Goal: Transaction & Acquisition: Purchase product/service

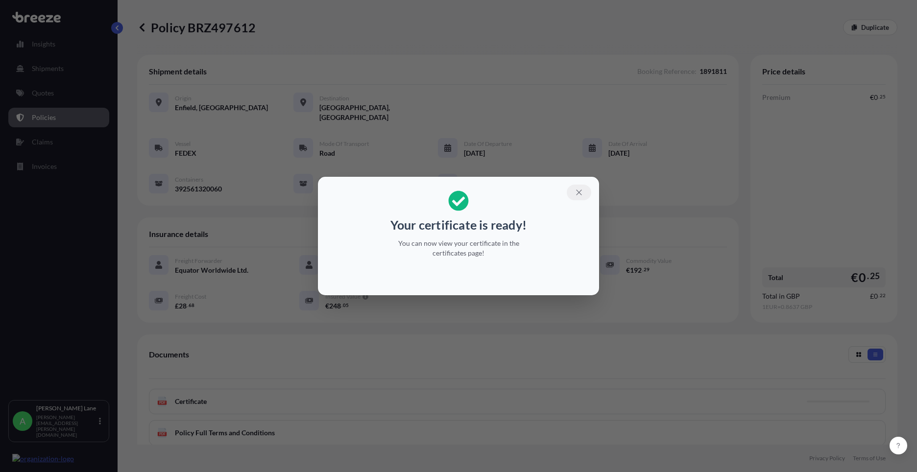
click at [575, 196] on icon "button" at bounding box center [579, 192] width 9 height 9
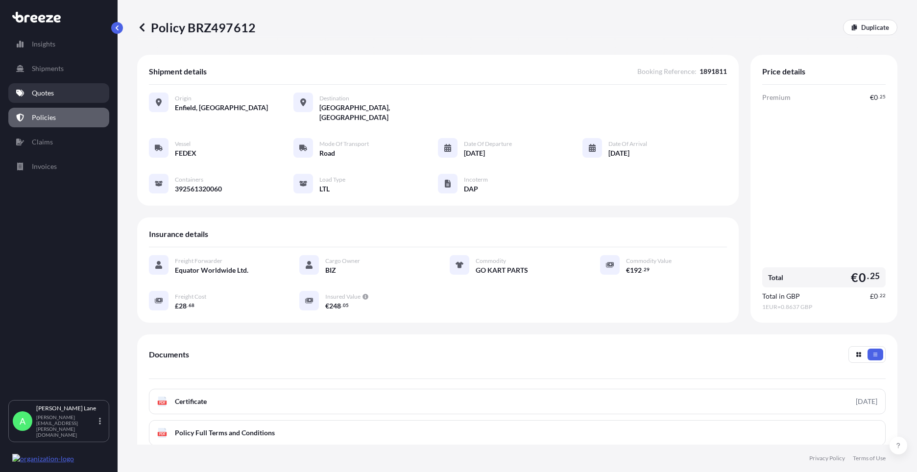
click at [34, 96] on p "Quotes" at bounding box center [43, 93] width 22 height 10
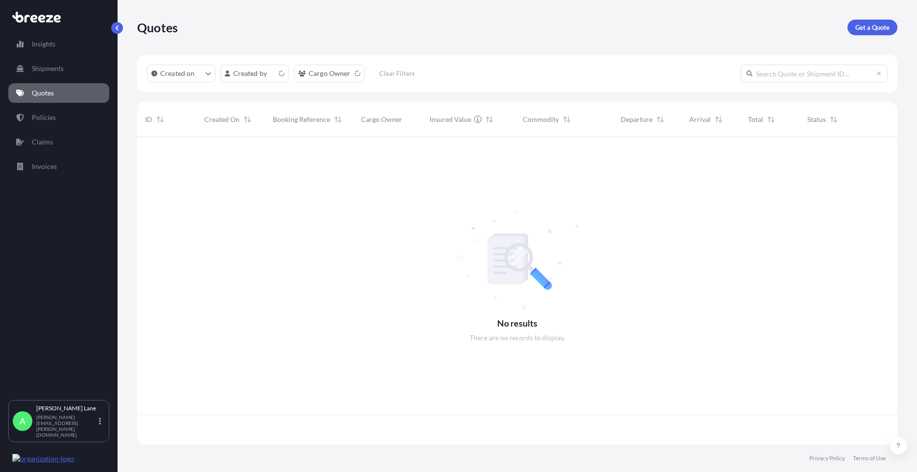
scroll to position [306, 753]
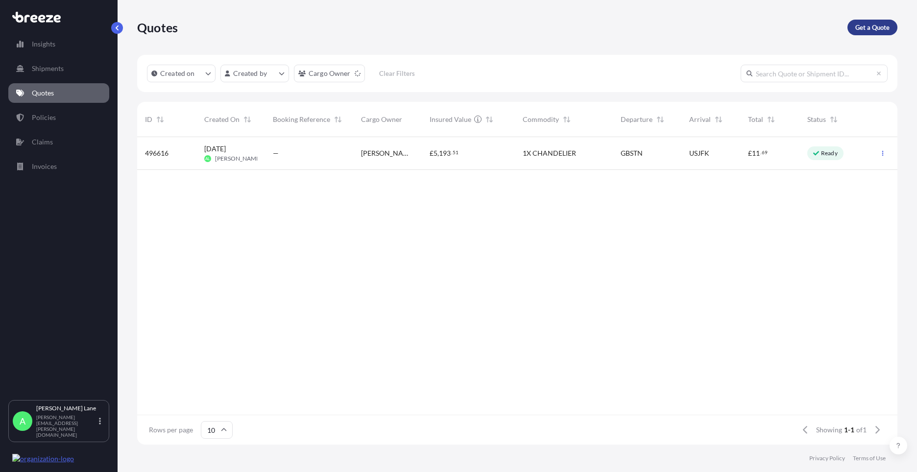
click at [856, 30] on p "Get a Quote" at bounding box center [872, 28] width 34 height 10
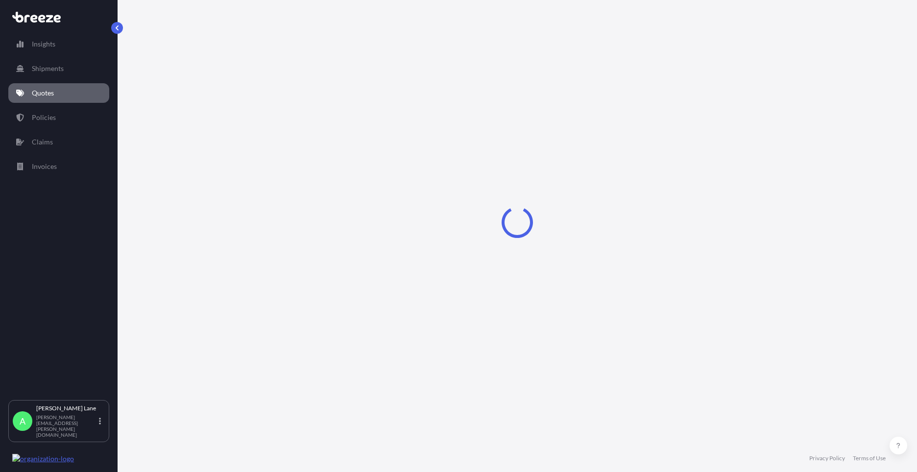
select select "Road"
select select "1"
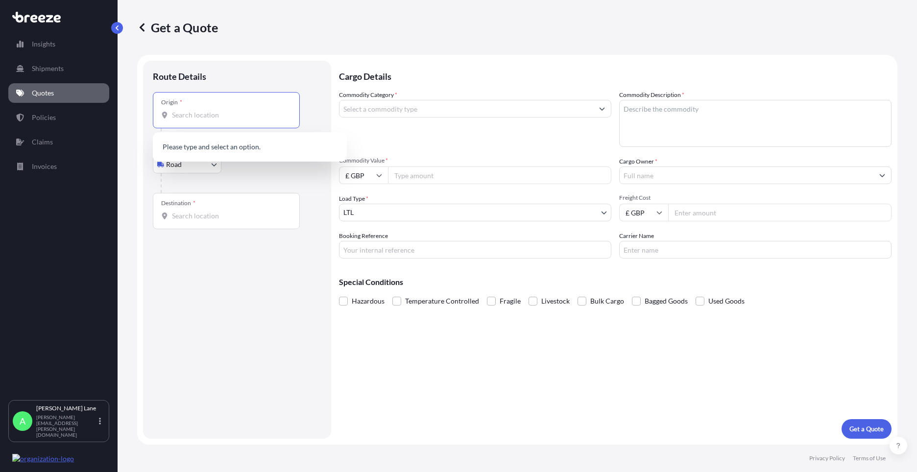
paste input "EN3 7QA"
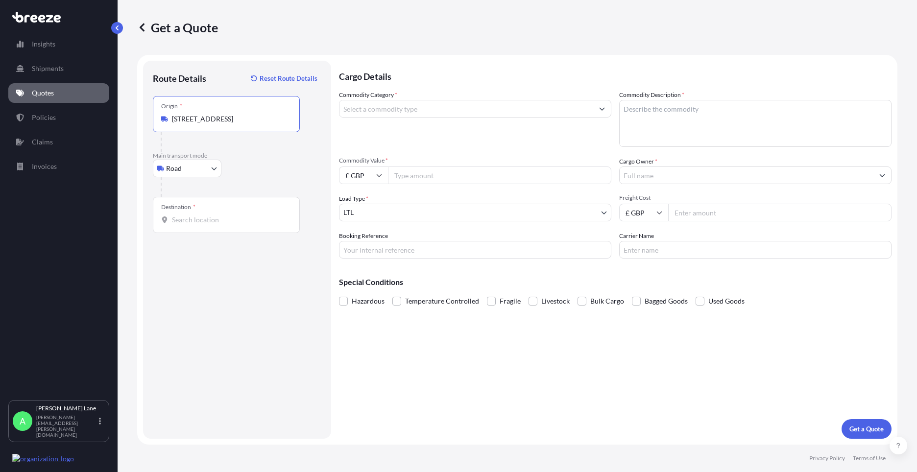
type input "[STREET_ADDRESS]"
click at [235, 217] on input "Destination *" at bounding box center [230, 220] width 116 height 10
paste input "BELSELE"
click at [241, 261] on div "[STREET_ADDRESS]" at bounding box center [250, 253] width 186 height 24
type input "[STREET_ADDRESS]"
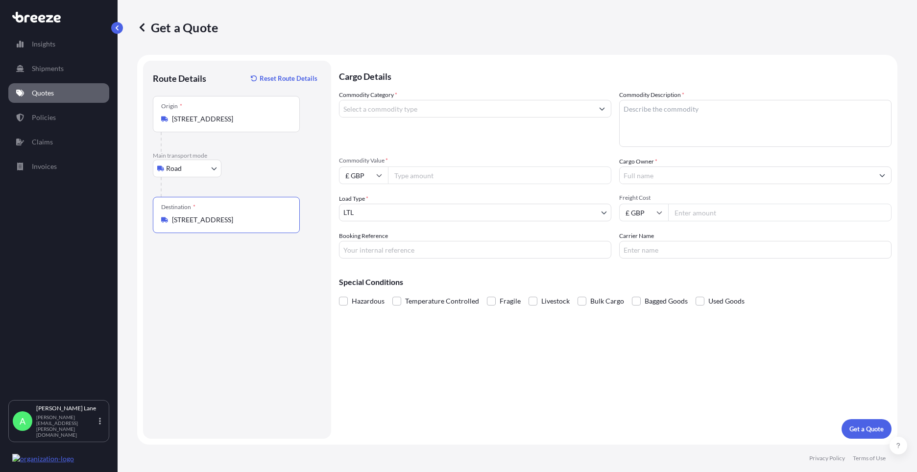
click at [401, 114] on input "Commodity Category *" at bounding box center [466, 109] width 254 height 18
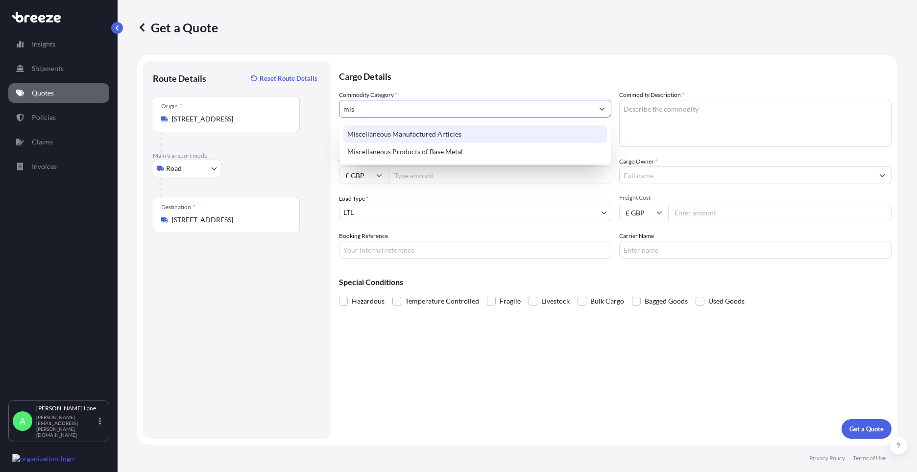
click at [408, 131] on div "Miscellaneous Manufactured Articles" at bounding box center [475, 134] width 264 height 18
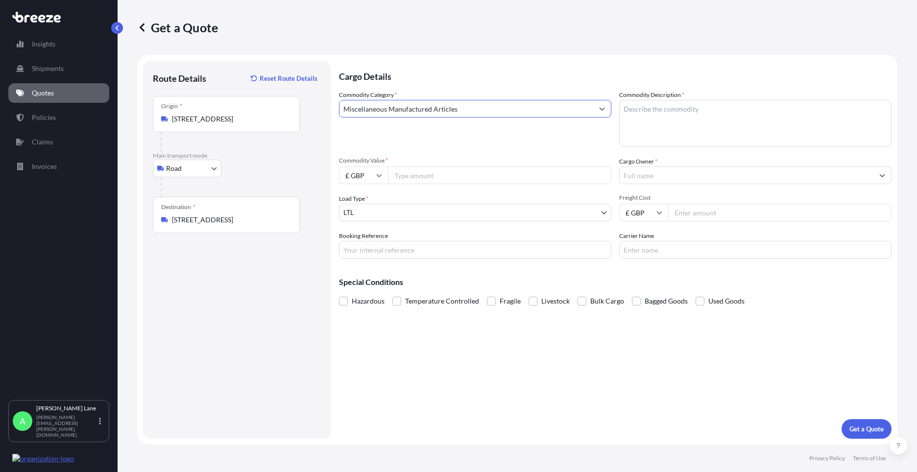
type input "Miscellaneous Manufactured Articles"
click at [432, 181] on input "Commodity Value *" at bounding box center [499, 176] width 223 height 18
type input "180.26"
click at [363, 180] on input "£ GBP" at bounding box center [363, 176] width 49 height 18
click at [363, 208] on div "€ EUR" at bounding box center [363, 202] width 41 height 19
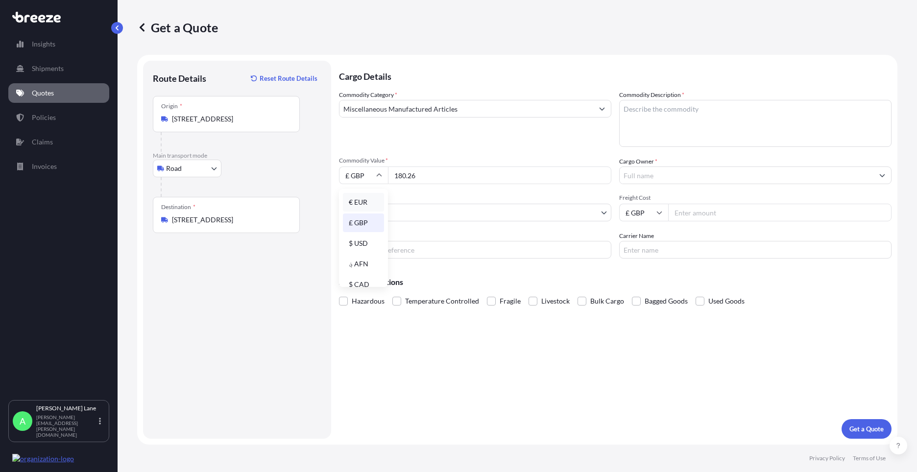
type input "€ EUR"
click at [395, 248] on input "Booking Reference" at bounding box center [475, 250] width 272 height 18
paste input "1891852"
type input "1891852"
click at [652, 135] on textarea "Commodity Description *" at bounding box center [755, 123] width 272 height 47
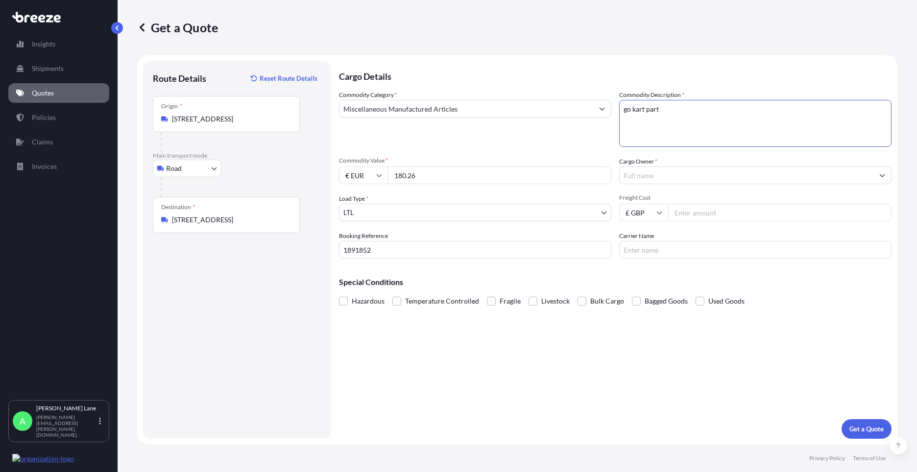
drag, startPoint x: 661, startPoint y: 111, endPoint x: 613, endPoint y: 110, distance: 48.0
click at [613, 110] on div "Commodity Category * Miscellaneous Manufactured Articles Commodity Description …" at bounding box center [615, 174] width 552 height 168
type textarea "GO KART PARTS"
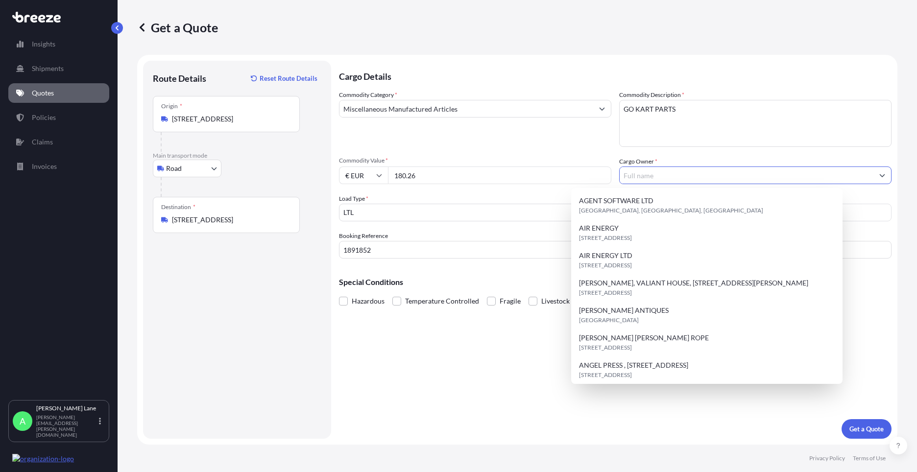
click at [668, 176] on input "Cargo Owner *" at bounding box center [747, 176] width 254 height 18
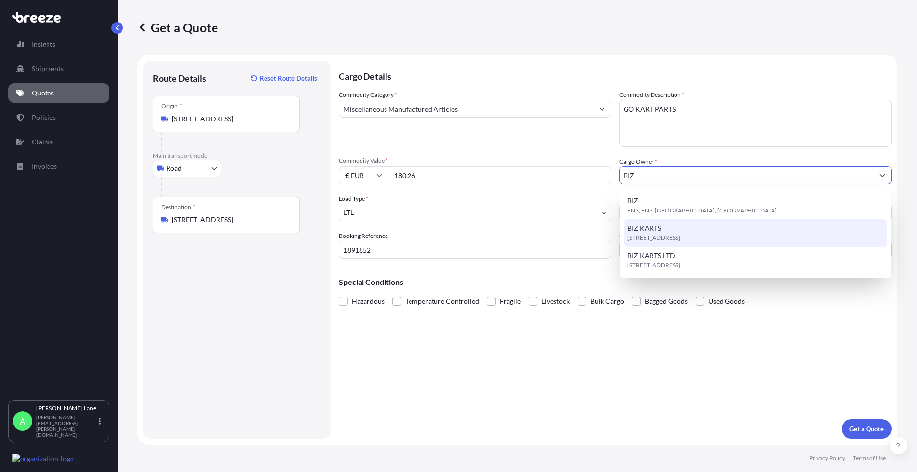
click at [662, 230] on div "[STREET_ADDRESS]" at bounding box center [756, 232] width 264 height 27
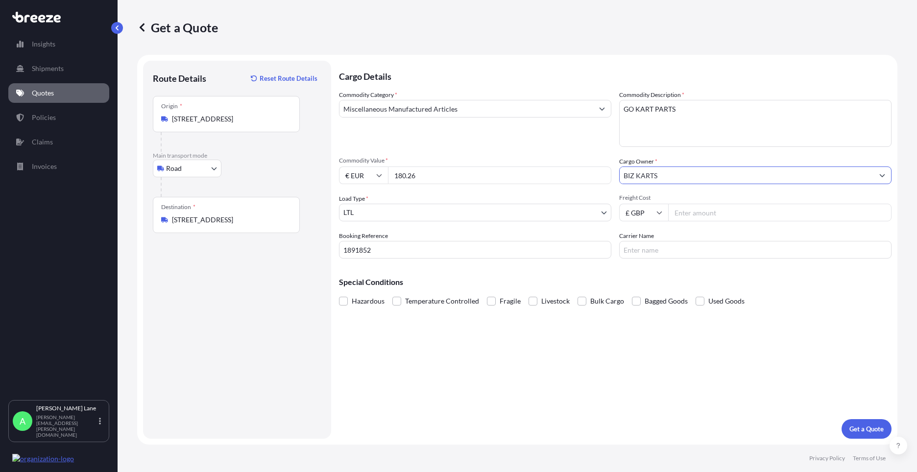
type input "BIZ KARTS"
click at [685, 216] on input "Freight Cost" at bounding box center [779, 213] width 223 height 18
type input "25.84"
click at [637, 245] on input "Carrier Name" at bounding box center [755, 250] width 272 height 18
type input "FEDEX"
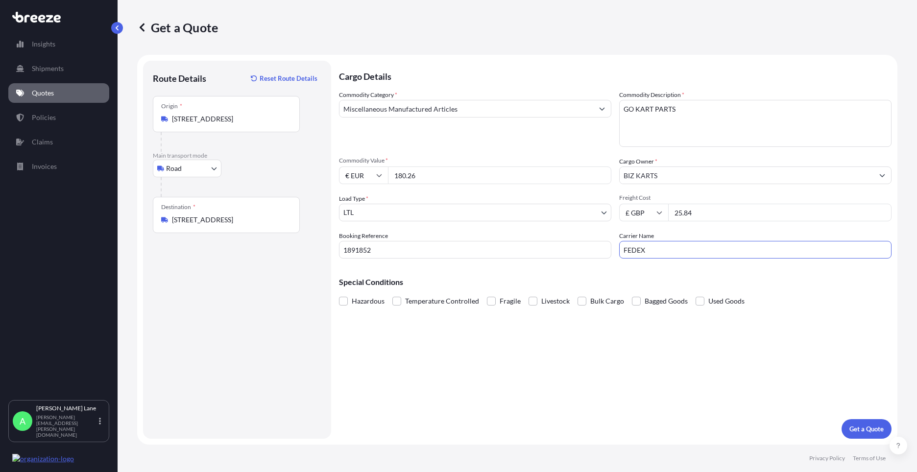
click at [587, 337] on div "Cargo Details Commodity Category * Miscellaneous Manufactured Articles Commodit…" at bounding box center [615, 250] width 552 height 378
click at [868, 431] on p "Get a Quote" at bounding box center [866, 429] width 34 height 10
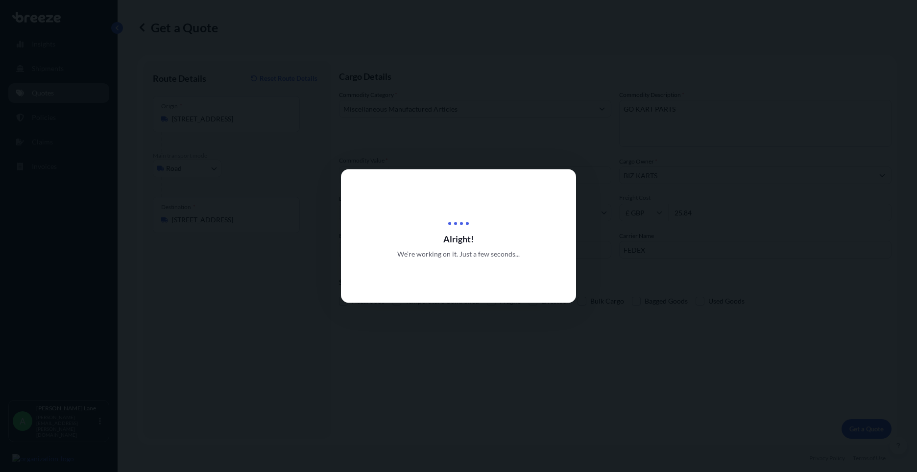
select select "Road"
select select "1"
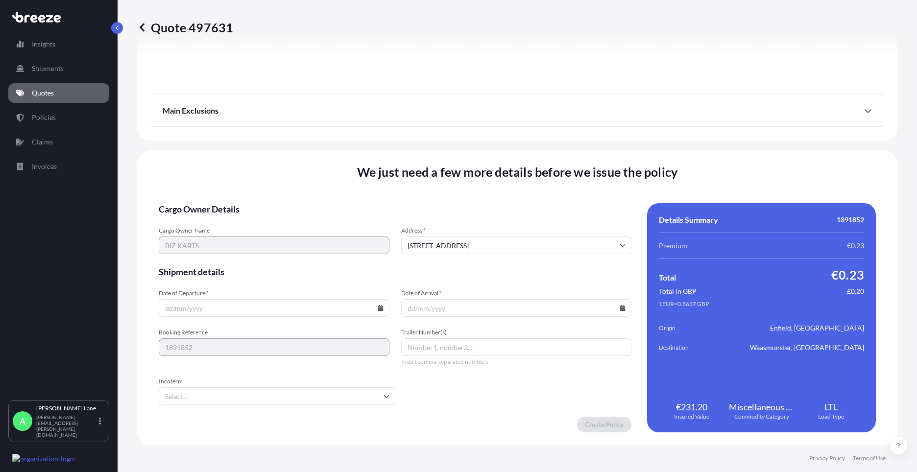
scroll to position [1082, 0]
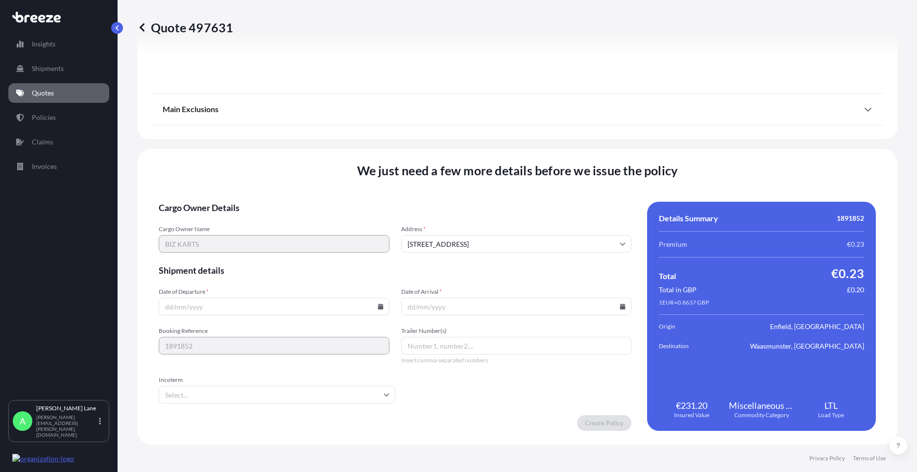
click at [380, 308] on icon at bounding box center [380, 307] width 5 height 6
click at [247, 258] on button "27" at bounding box center [250, 257] width 16 height 16
type input "[DATE]"
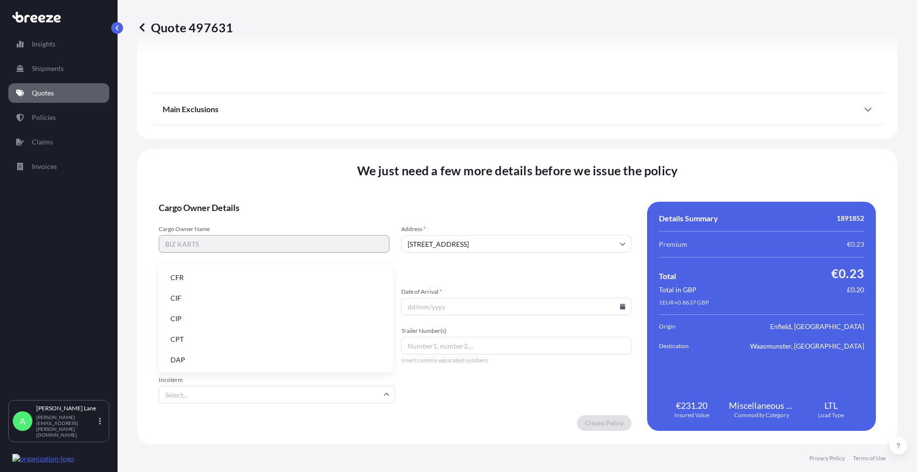
click at [216, 394] on input "Incoterm" at bounding box center [277, 395] width 237 height 18
click at [223, 355] on li "DAP" at bounding box center [276, 360] width 226 height 19
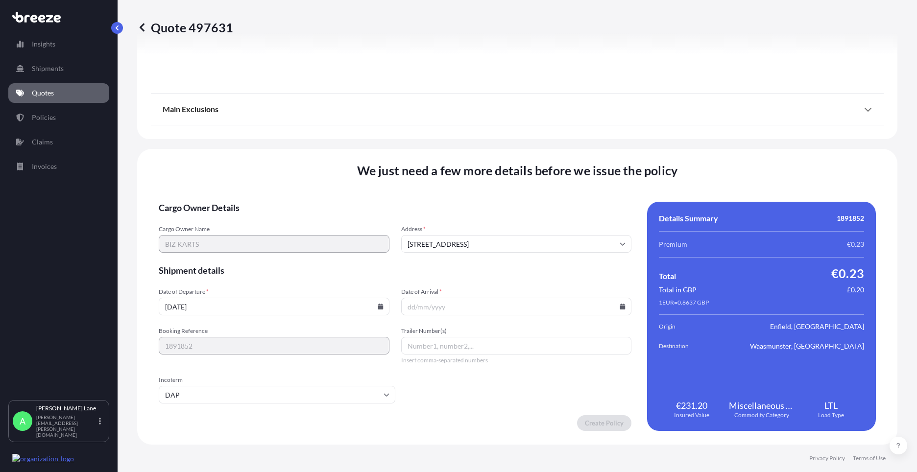
click at [620, 307] on icon at bounding box center [622, 307] width 5 height 6
click at [506, 253] on button "28" at bounding box center [513, 257] width 16 height 16
click at [620, 305] on icon at bounding box center [622, 307] width 5 height 6
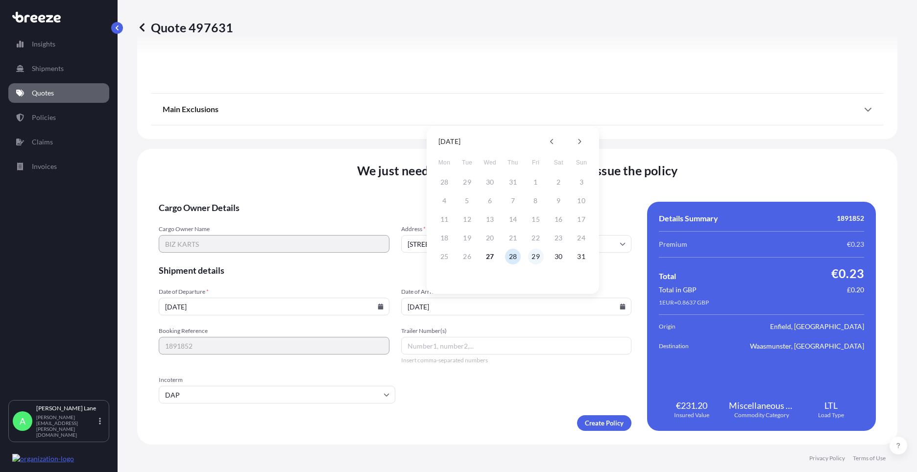
click at [532, 254] on button "29" at bounding box center [536, 257] width 16 height 16
type input "[DATE]"
paste input "392562648561"
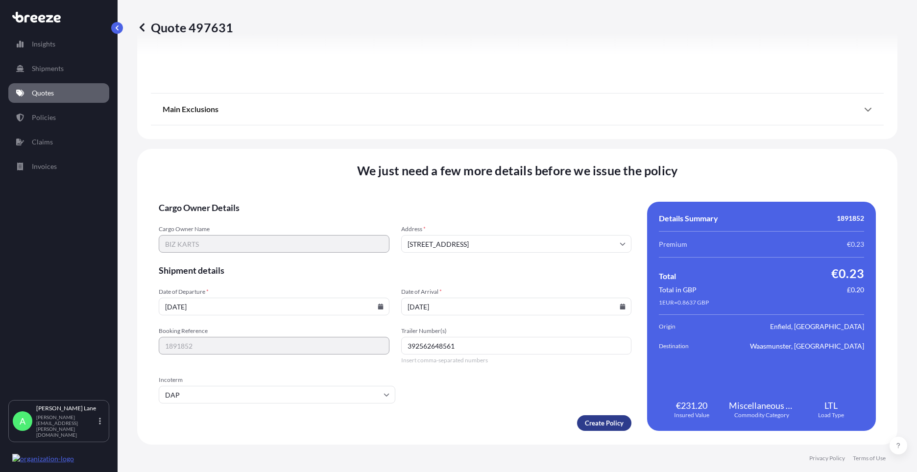
type input "392562648561"
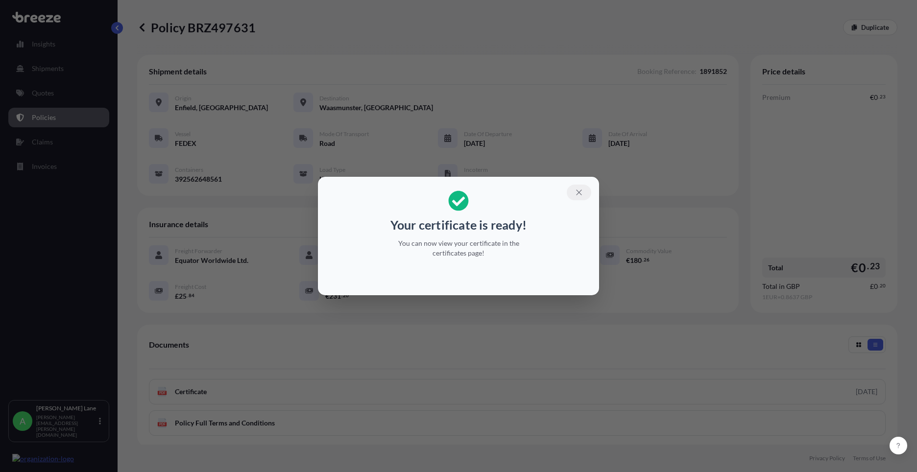
click at [578, 191] on icon "button" at bounding box center [579, 192] width 9 height 9
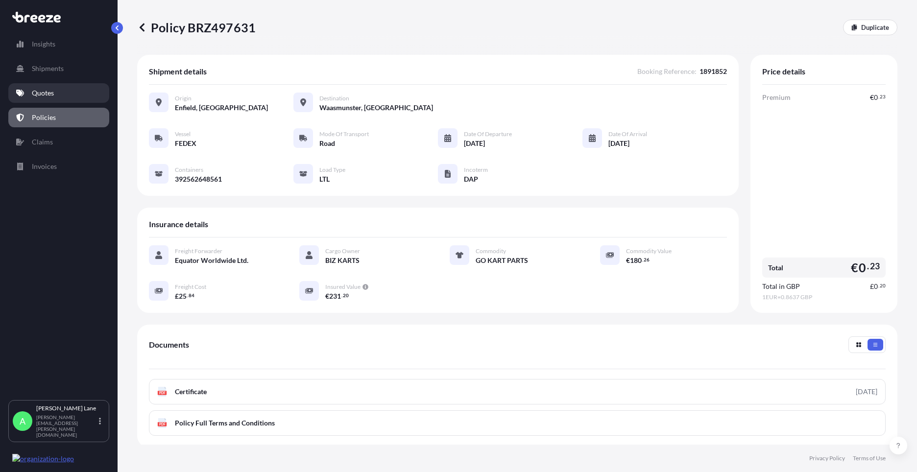
click at [75, 95] on link "Quotes" at bounding box center [58, 93] width 101 height 20
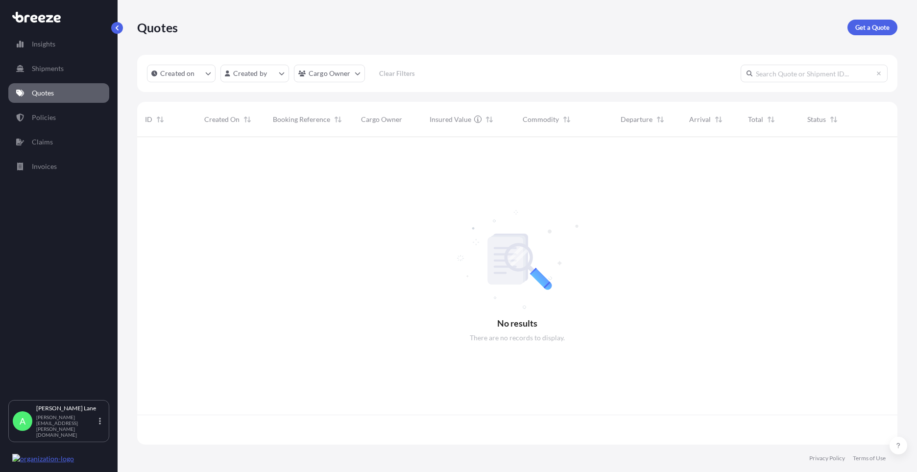
scroll to position [306, 753]
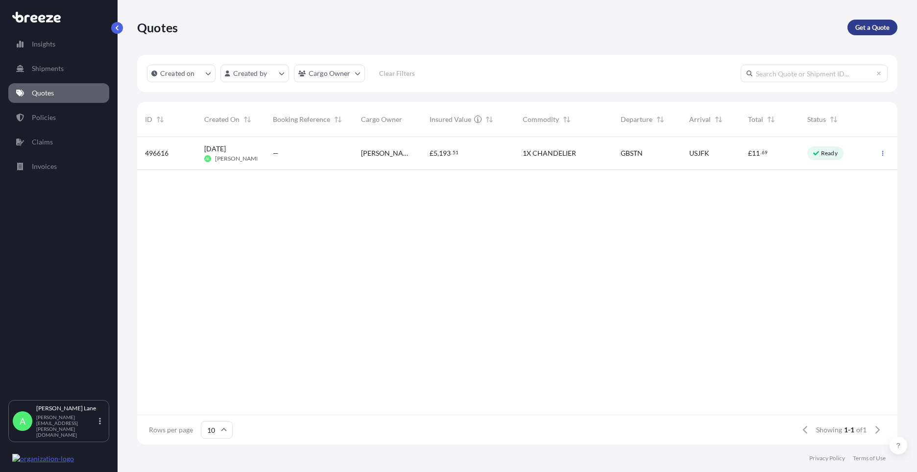
click at [868, 27] on p "Get a Quote" at bounding box center [872, 28] width 34 height 10
select select "Road"
select select "1"
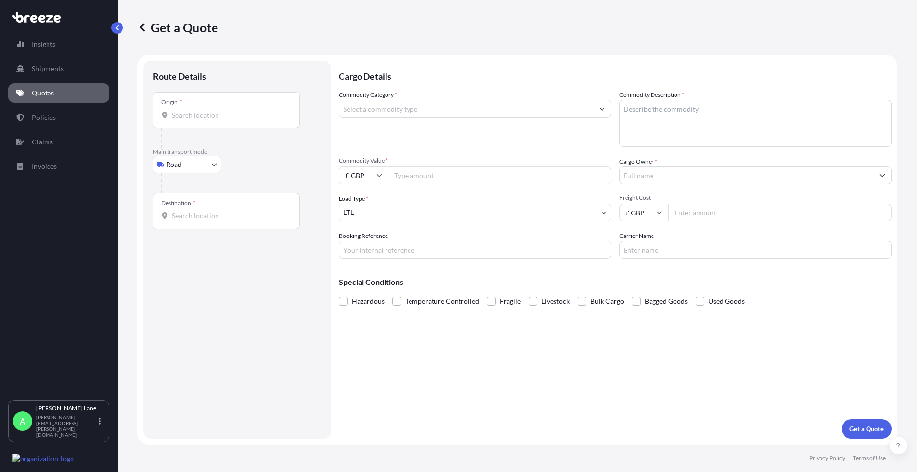
click at [209, 118] on input "Origin *" at bounding box center [230, 115] width 116 height 10
paste input "W1U 1FD"
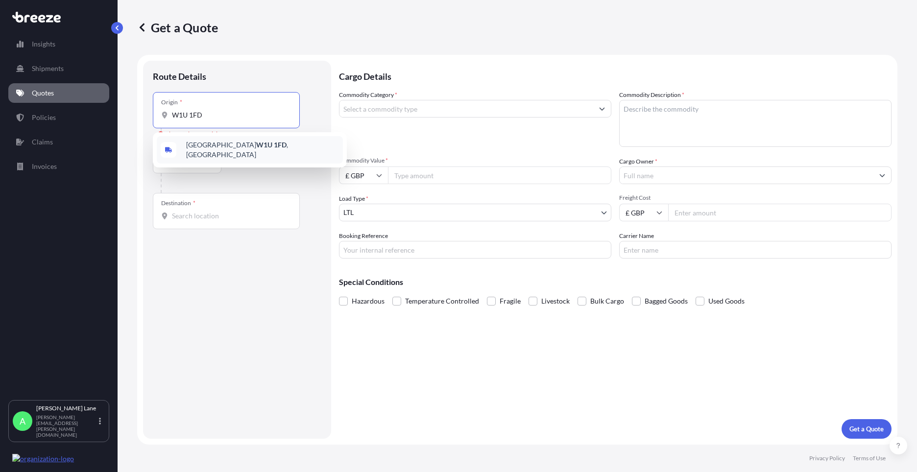
click at [238, 154] on div "[GEOGRAPHIC_DATA] W1U 1FD , [GEOGRAPHIC_DATA]" at bounding box center [250, 149] width 186 height 27
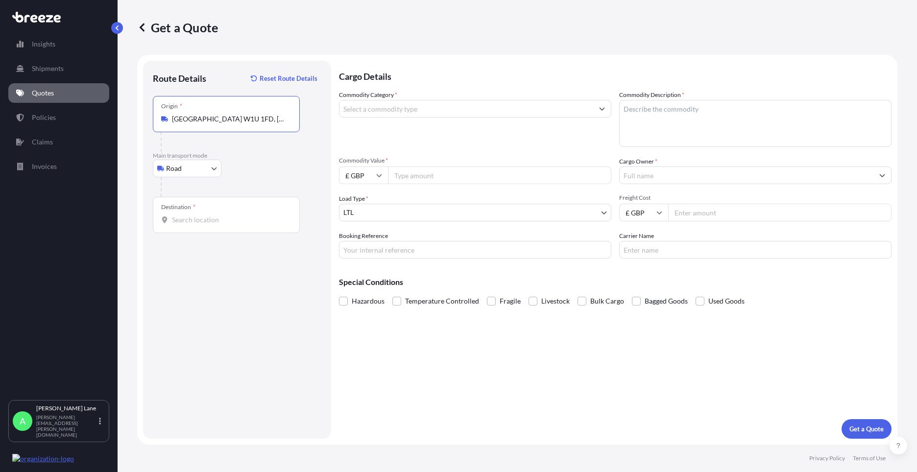
type input "[GEOGRAPHIC_DATA] W1U 1FD, [GEOGRAPHIC_DATA]"
click at [242, 229] on div "Destination *" at bounding box center [226, 215] width 147 height 36
click at [242, 225] on input "Destination *" at bounding box center [230, 220] width 116 height 10
paste input "g2 1rw"
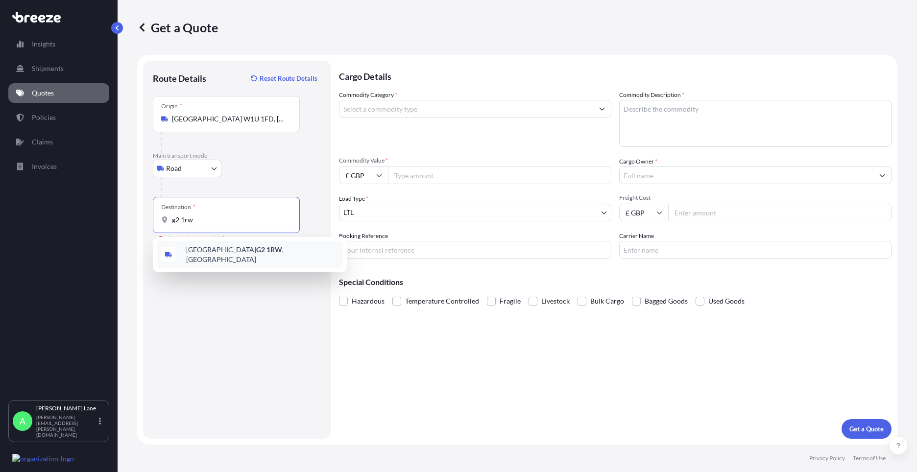
click at [248, 254] on span "Glasgow G2 1RW , [GEOGRAPHIC_DATA]" at bounding box center [262, 255] width 153 height 20
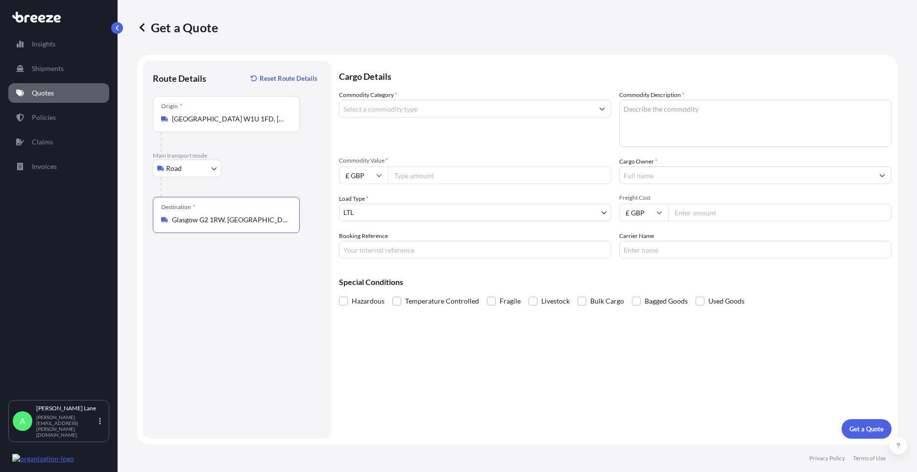
type input "Glasgow G2 1RW, [GEOGRAPHIC_DATA]"
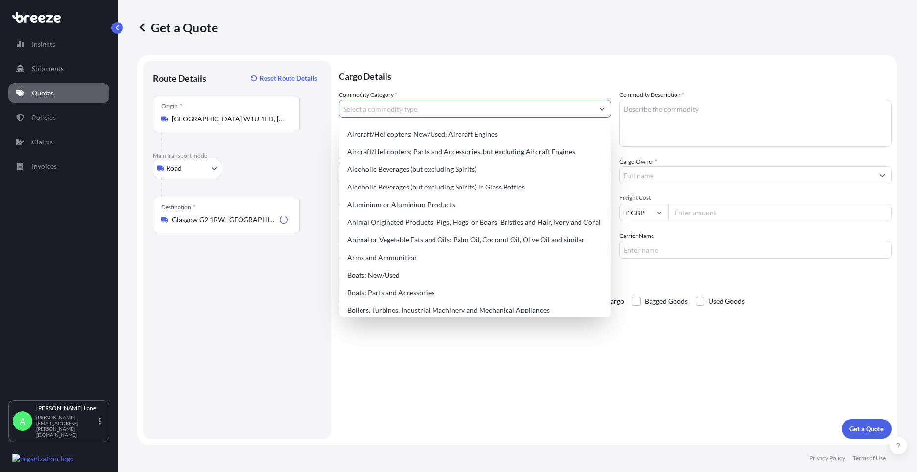
click at [414, 112] on input "Commodity Category *" at bounding box center [466, 109] width 254 height 18
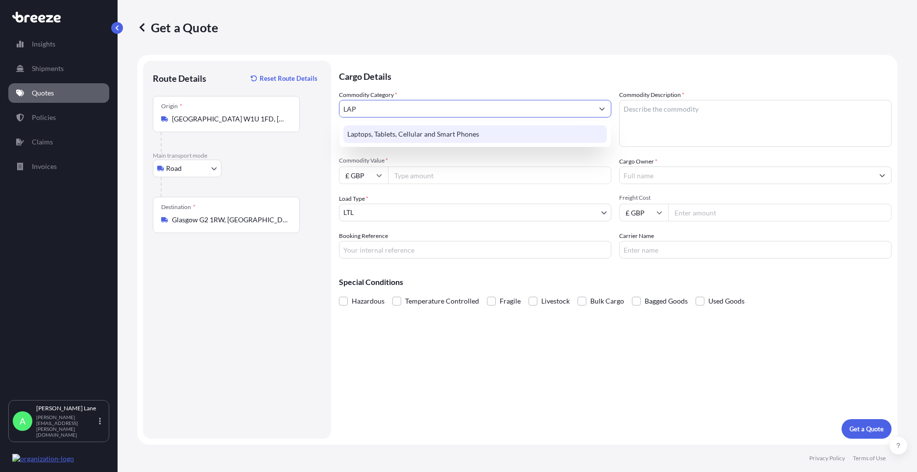
click at [422, 137] on div "Laptops, Tablets, Cellular and Smart Phones" at bounding box center [475, 134] width 264 height 18
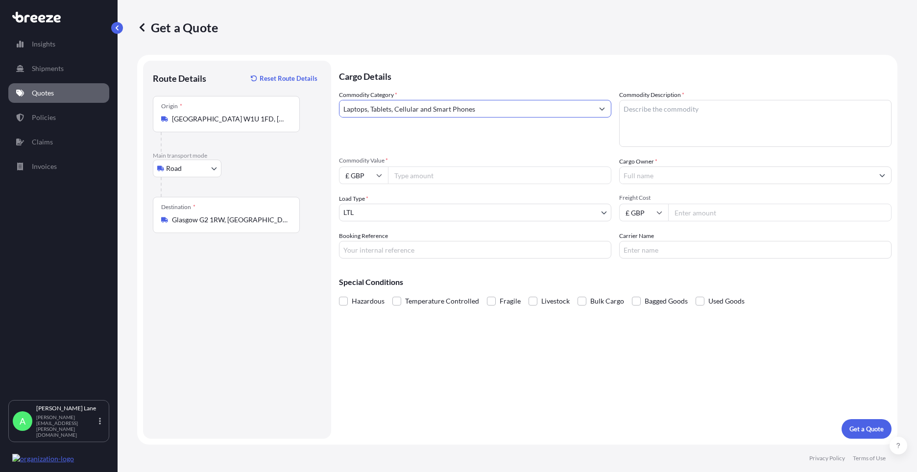
type input "Laptops, Tablets, Cellular and Smart Phones"
click at [425, 171] on input "Commodity Value *" at bounding box center [499, 176] width 223 height 18
type input "1000"
click at [387, 247] on input "Booking Reference" at bounding box center [475, 250] width 272 height 18
paste input "1891853"
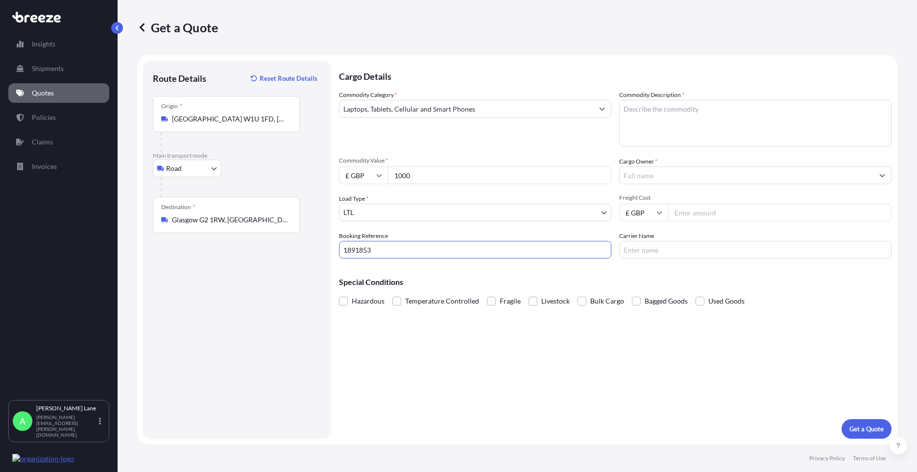
type input "1891853"
click at [698, 129] on textarea "Commodity Description *" at bounding box center [755, 123] width 272 height 47
paste textarea "lenovo laptop"
type textarea "lenovo laptop"
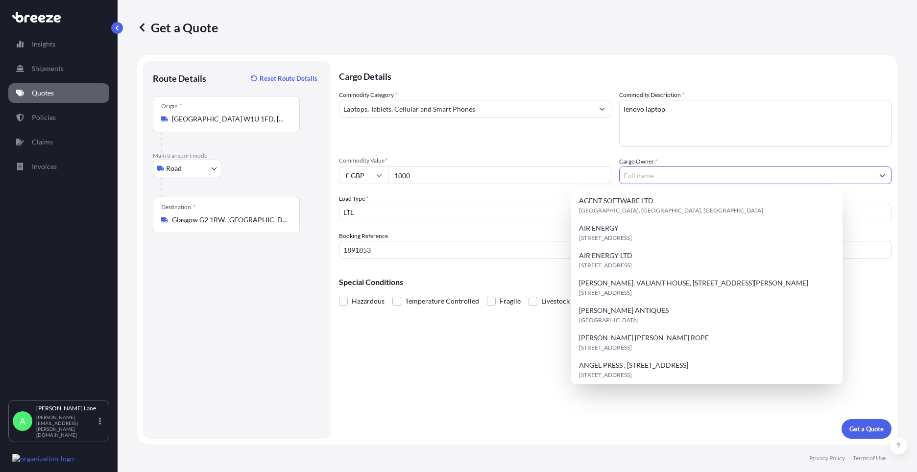
click at [697, 177] on input "Cargo Owner *" at bounding box center [747, 176] width 254 height 18
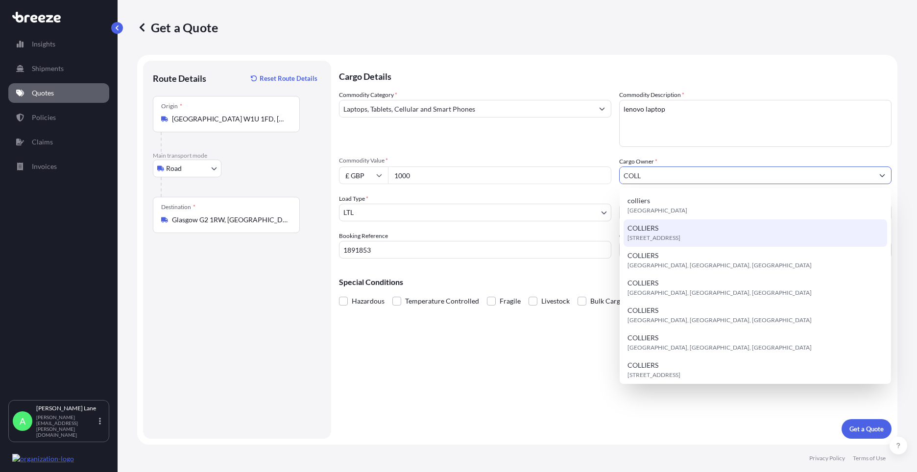
click at [680, 234] on span "[STREET_ADDRESS]" at bounding box center [653, 238] width 53 height 10
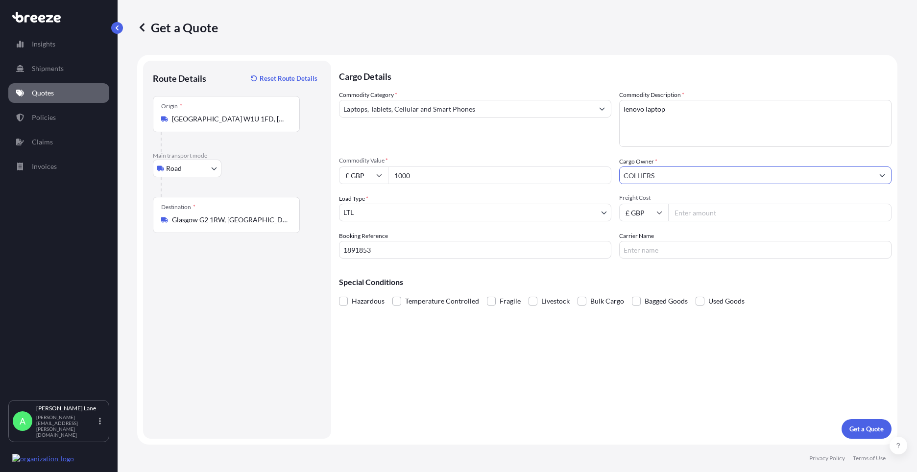
type input "COLLIERS"
click at [705, 216] on input "Freight Cost" at bounding box center [779, 213] width 223 height 18
type input "29.80"
click at [643, 245] on input "Carrier Name" at bounding box center [755, 250] width 272 height 18
type input "FEDEX"
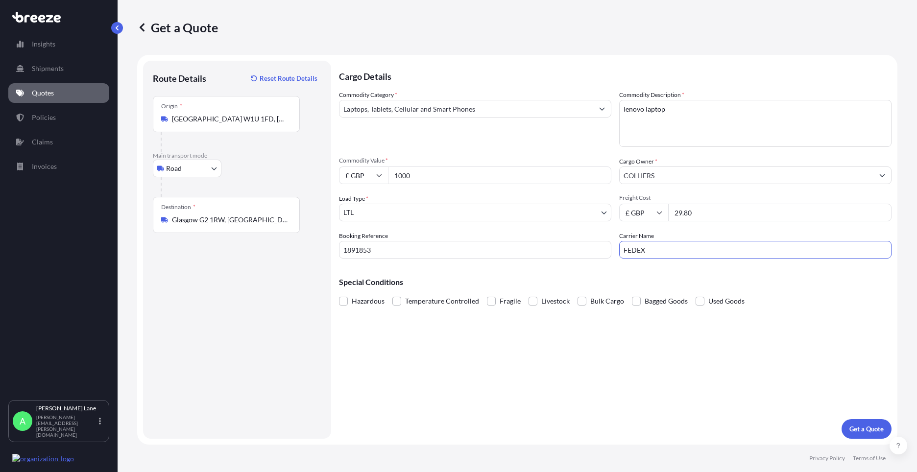
click at [563, 355] on div "Cargo Details Commodity Category * Laptops, Tablets, Cellular and Smart Phones …" at bounding box center [615, 250] width 552 height 378
click at [881, 430] on p "Get a Quote" at bounding box center [866, 429] width 34 height 10
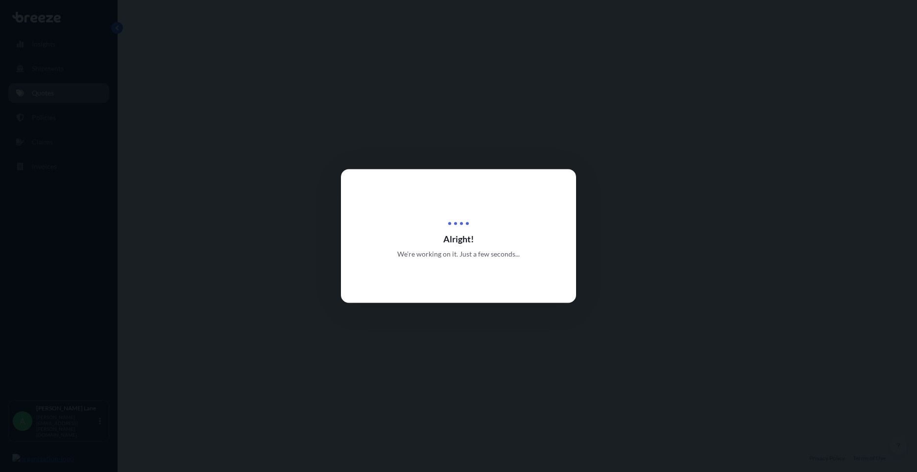
select select "Road"
select select "1"
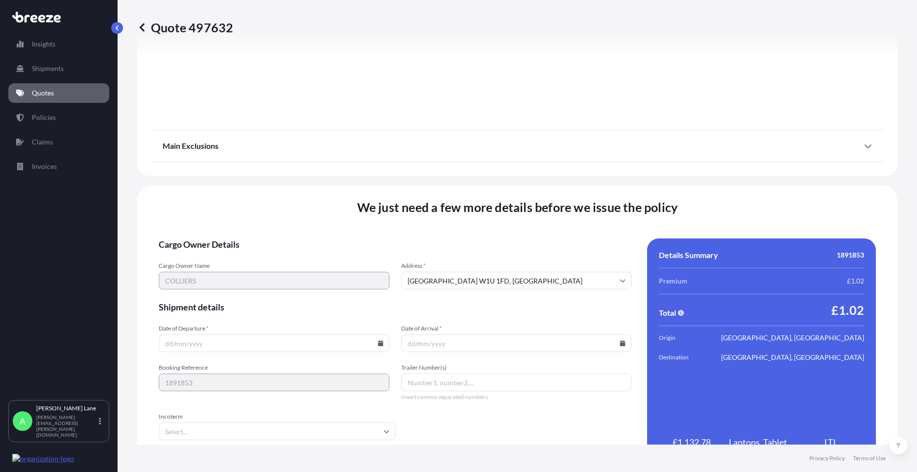
scroll to position [1082, 0]
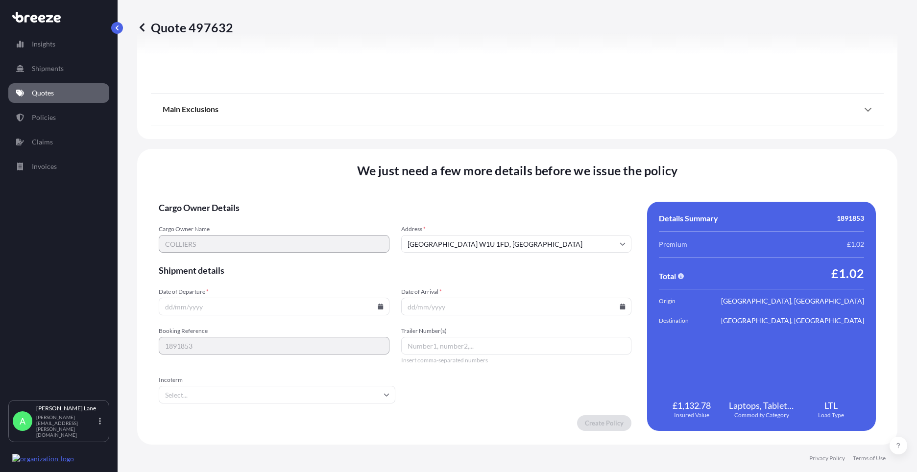
click at [378, 305] on icon at bounding box center [380, 307] width 5 height 6
click at [250, 258] on button "27" at bounding box center [250, 257] width 16 height 16
type input "[DATE]"
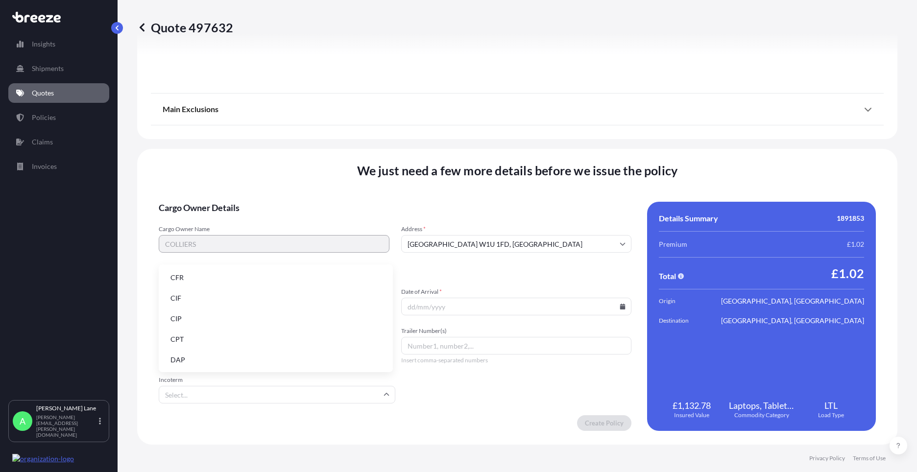
click at [190, 392] on input "Incoterm" at bounding box center [277, 395] width 237 height 18
click at [205, 363] on li "DAP" at bounding box center [276, 360] width 226 height 19
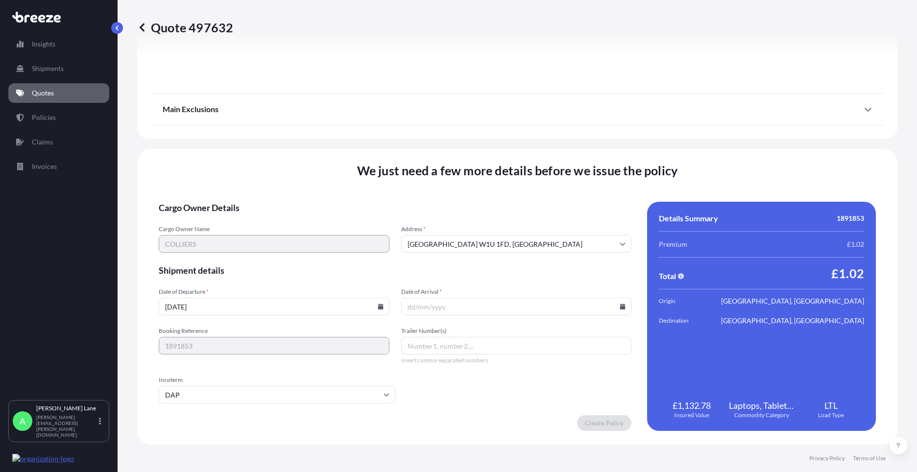
paste input "lenovo laptop"
type input "lenovo laptop"
click at [614, 307] on input "Date of Arrival *" at bounding box center [516, 307] width 231 height 18
click at [620, 308] on icon at bounding box center [622, 307] width 5 height 6
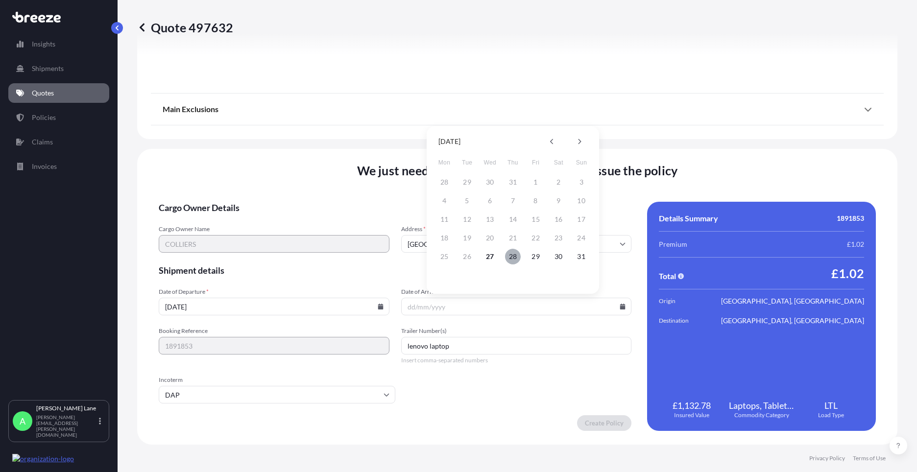
click at [515, 257] on button "28" at bounding box center [513, 257] width 16 height 16
type input "[DATE]"
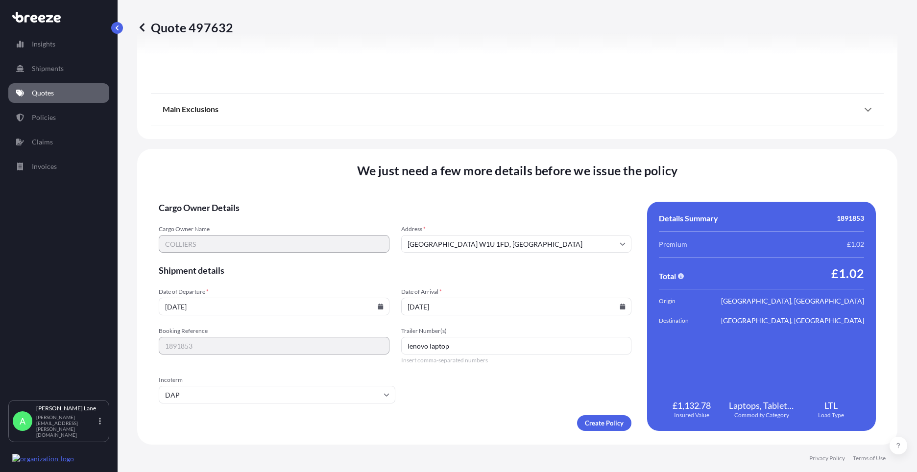
click at [382, 350] on div "Booking Reference 1891853 Trailer Number(s) lenovo laptop Insert comma-separate…" at bounding box center [395, 345] width 473 height 37
paste input "392562646960"
type input "392562646960"
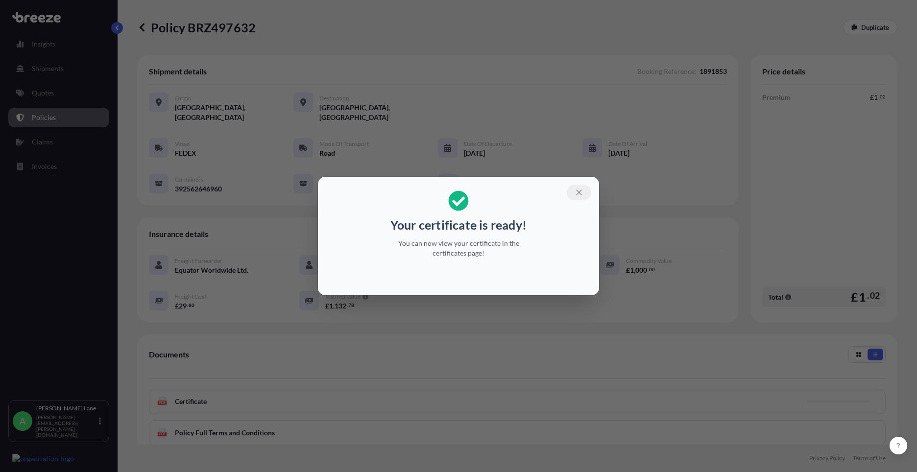
click at [580, 190] on icon "button" at bounding box center [579, 192] width 9 height 9
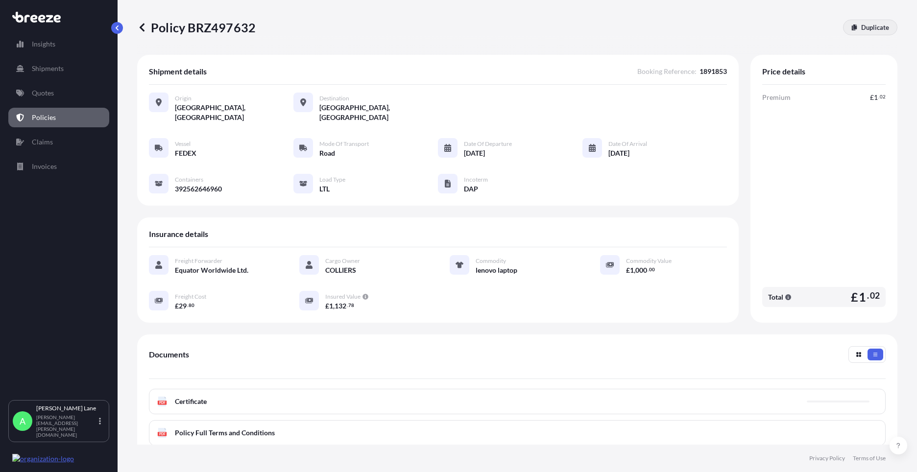
click at [873, 26] on p "Duplicate" at bounding box center [875, 28] width 28 height 10
select select "Road"
select select "1"
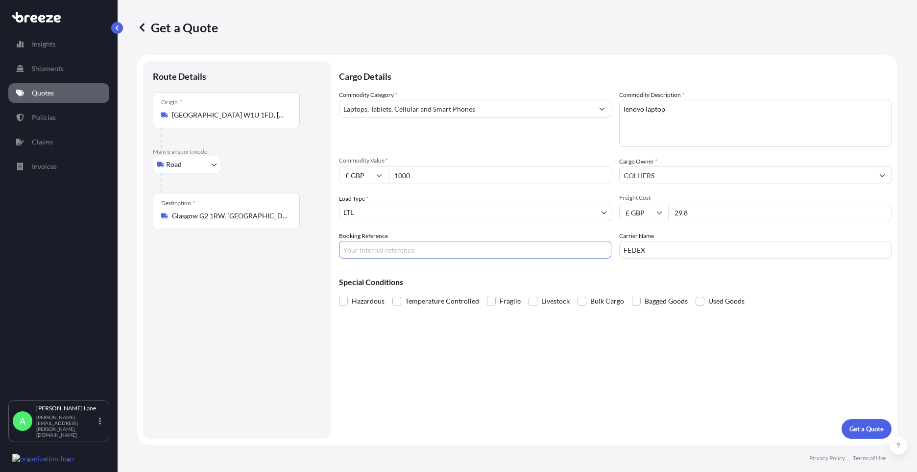
click at [425, 249] on input "Booking Reference" at bounding box center [475, 250] width 272 height 18
paste input "1891846"
type input "1891846"
click at [874, 431] on p "Get a Quote" at bounding box center [866, 429] width 34 height 10
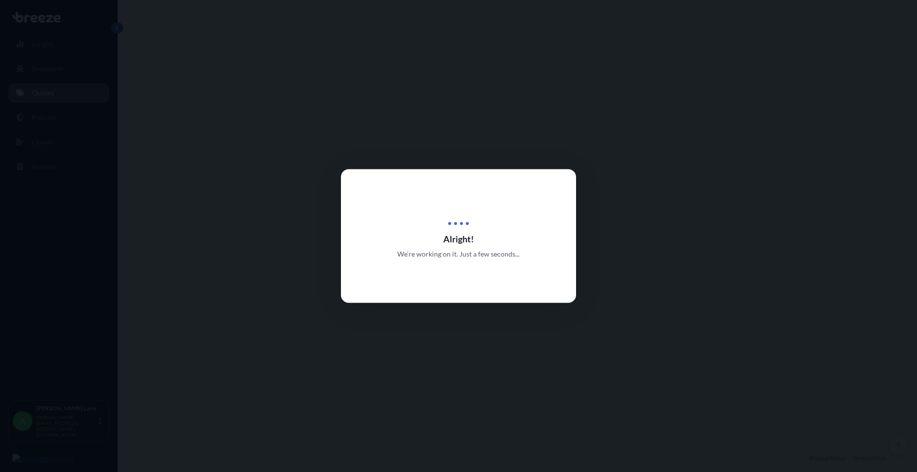
select select "Road"
select select "1"
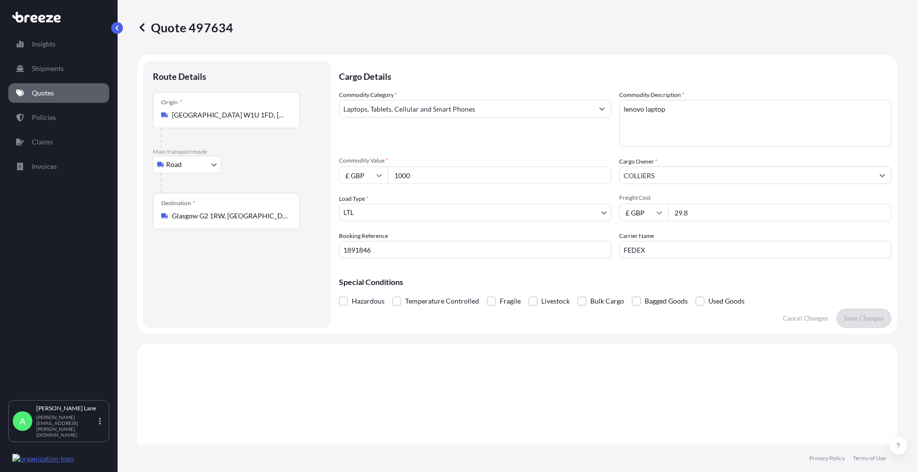
click at [768, 277] on div "Special Conditions Hazardous Temperature Controlled Fragile Livestock Bulk Carg…" at bounding box center [615, 287] width 552 height 42
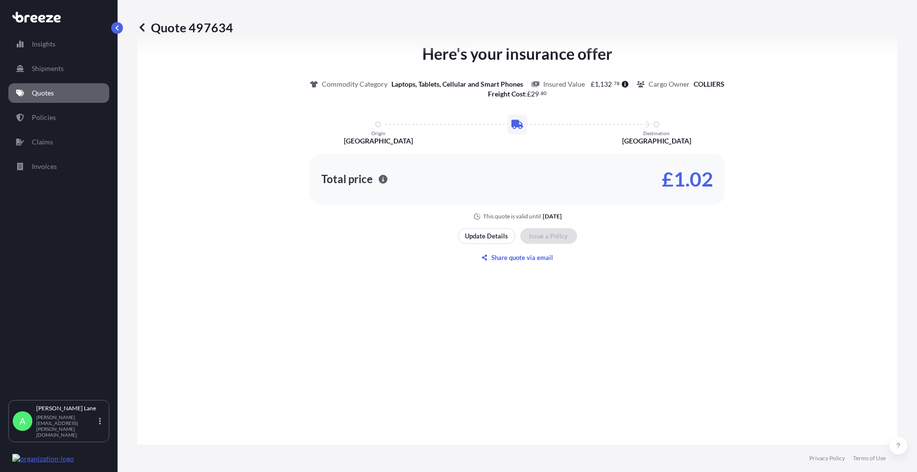
scroll to position [686, 0]
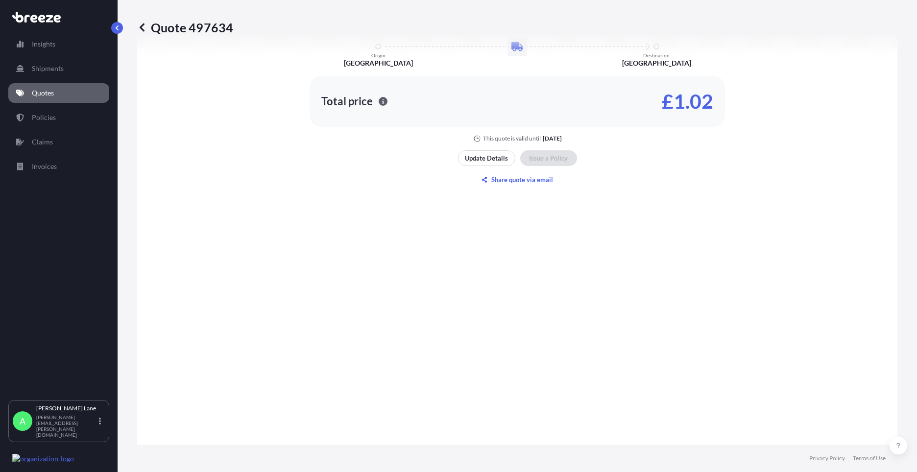
click at [492, 165] on button "Update Details" at bounding box center [486, 158] width 57 height 16
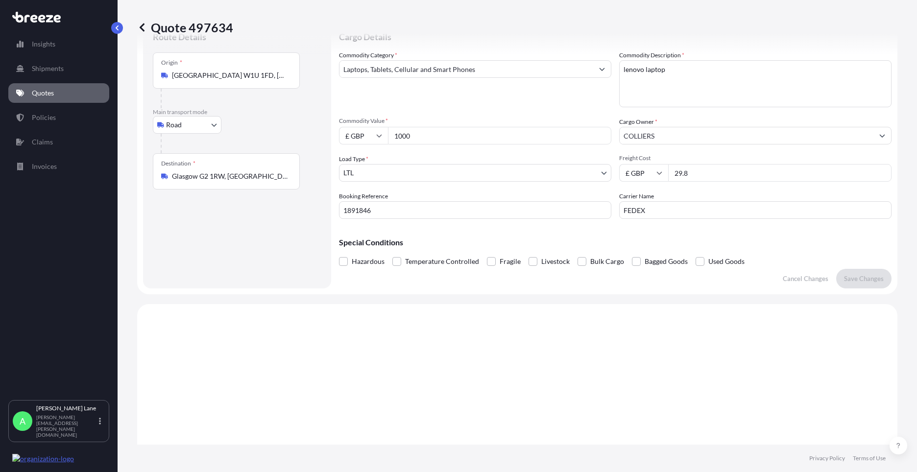
scroll to position [16, 0]
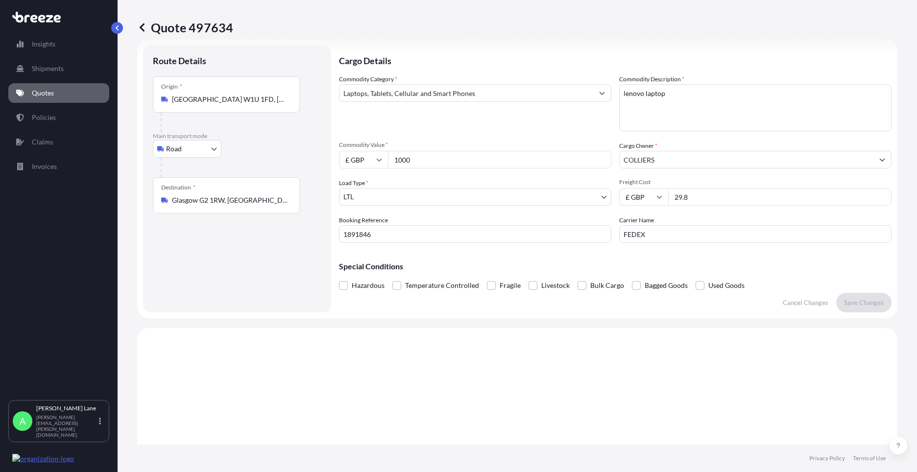
click at [450, 236] on input "1891846" at bounding box center [475, 234] width 272 height 18
click at [670, 102] on textarea "lenovo laptop" at bounding box center [755, 107] width 272 height 47
click at [867, 301] on p "Save Changes" at bounding box center [864, 303] width 40 height 10
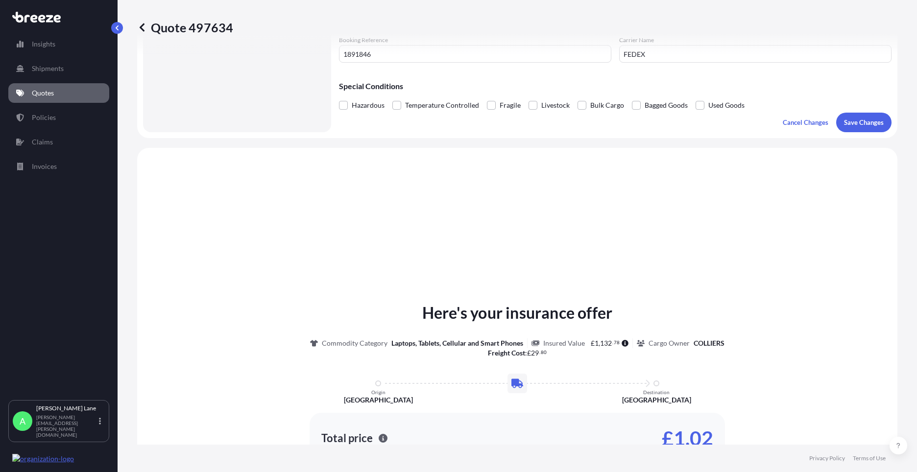
scroll to position [295, 0]
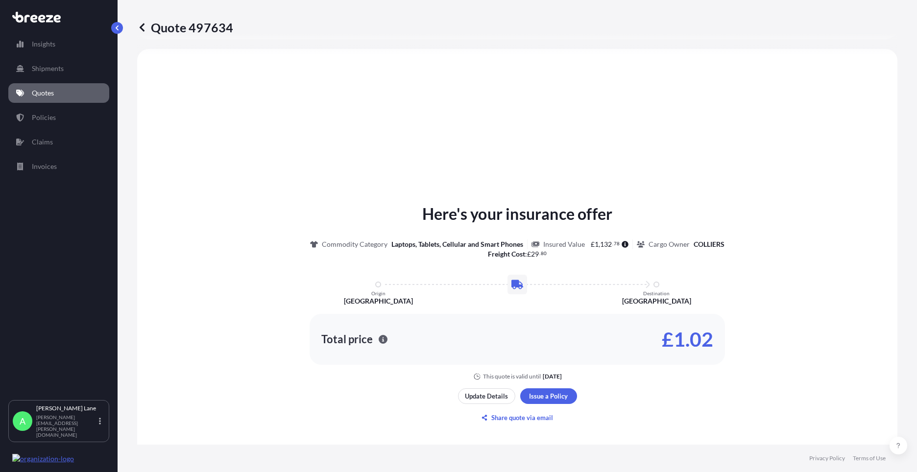
select select "Road"
select select "1"
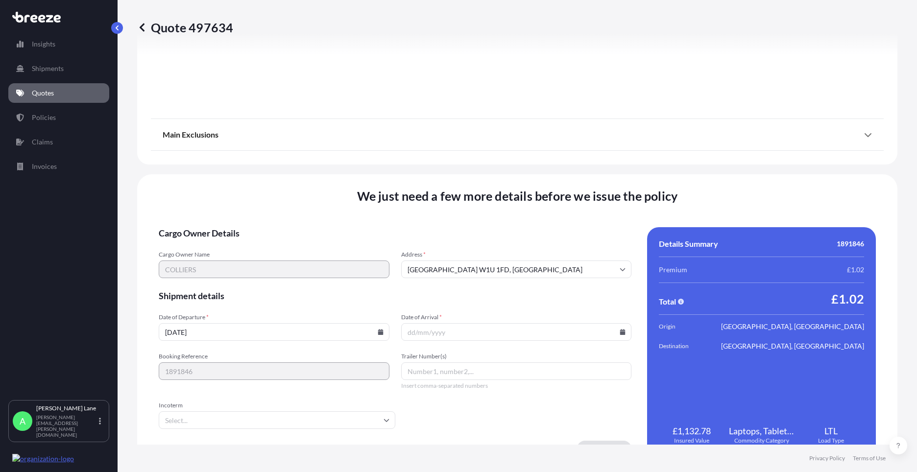
scroll to position [1082, 0]
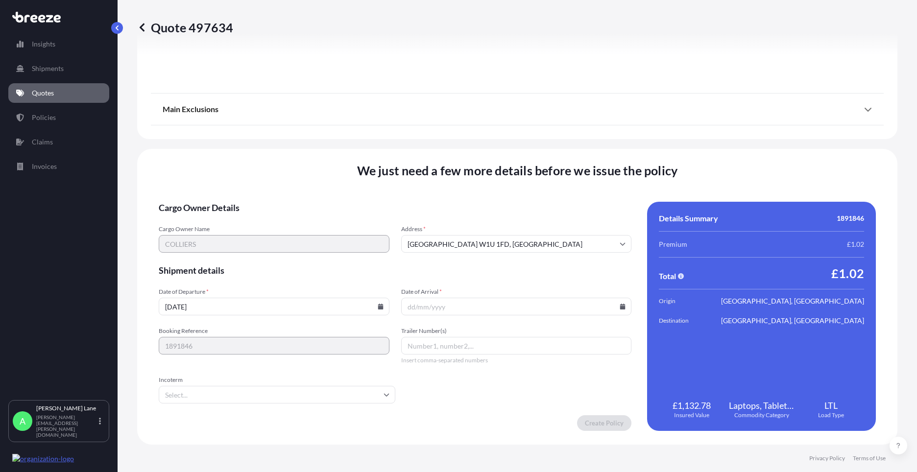
click at [276, 391] on input "Incoterm" at bounding box center [277, 395] width 237 height 18
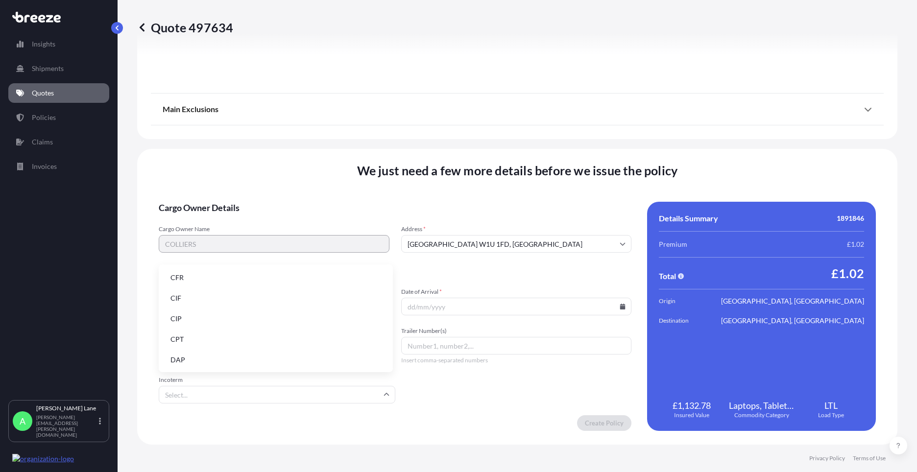
click at [260, 363] on li "DAP" at bounding box center [276, 360] width 226 height 19
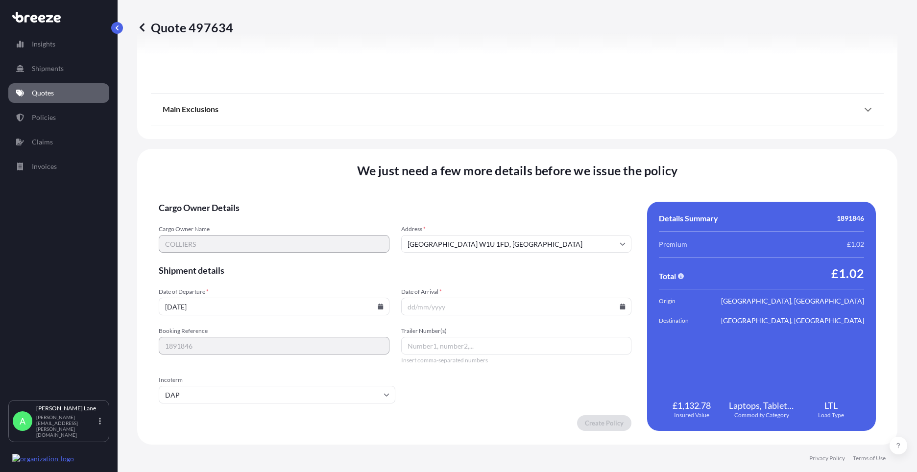
paste input "392561837861"
type input "392561837861"
click at [620, 308] on icon at bounding box center [622, 307] width 5 height 6
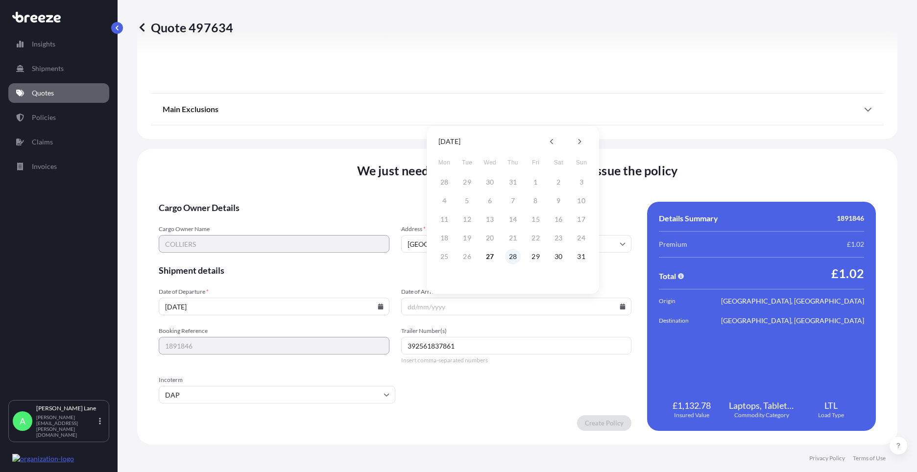
click at [517, 254] on button "28" at bounding box center [513, 257] width 16 height 16
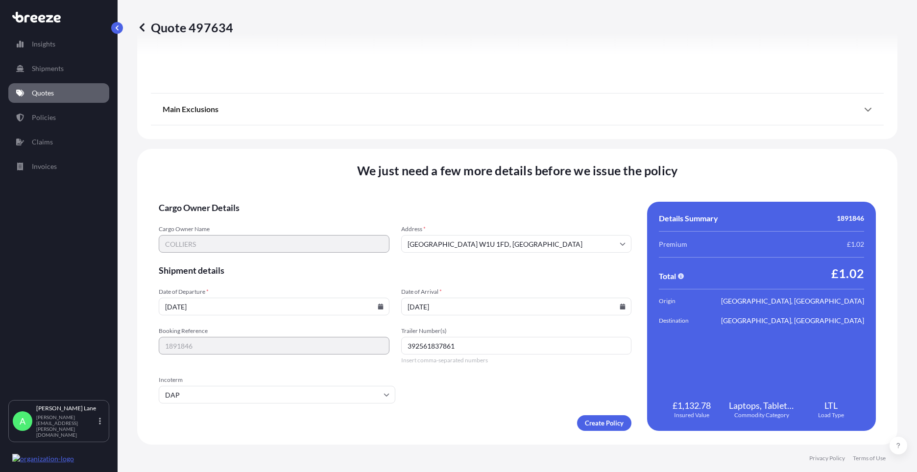
type input "[DATE]"
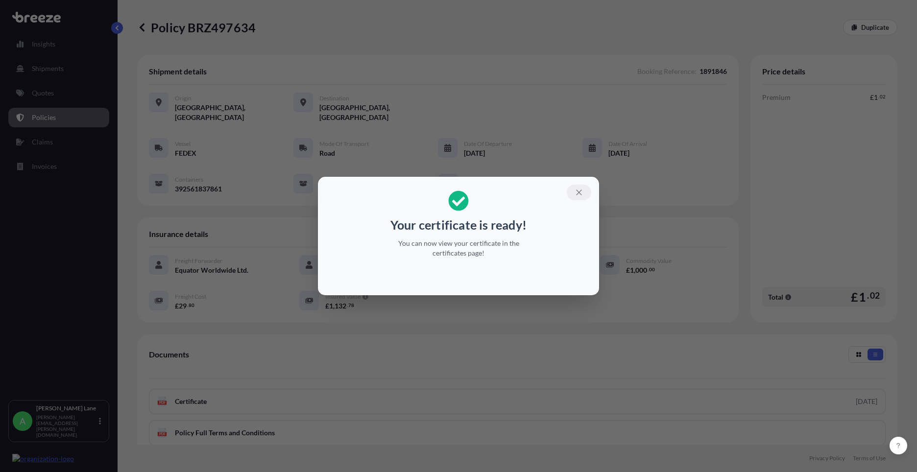
click at [576, 192] on icon "button" at bounding box center [579, 192] width 9 height 9
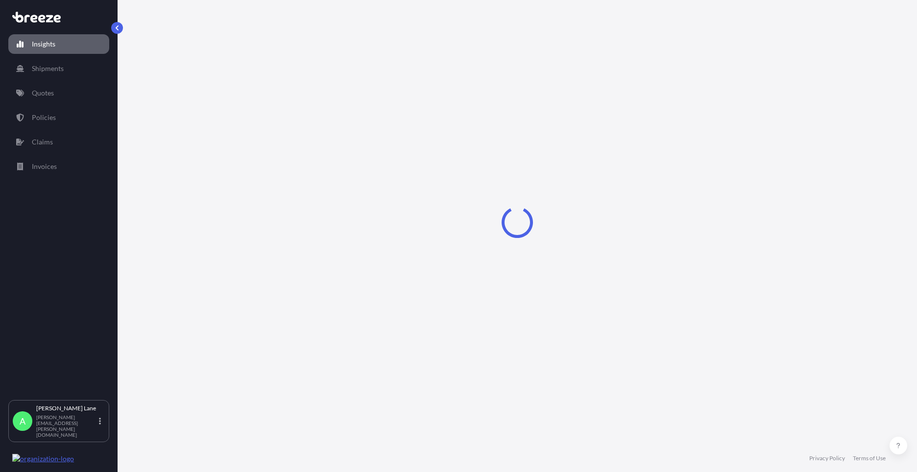
select select "2025"
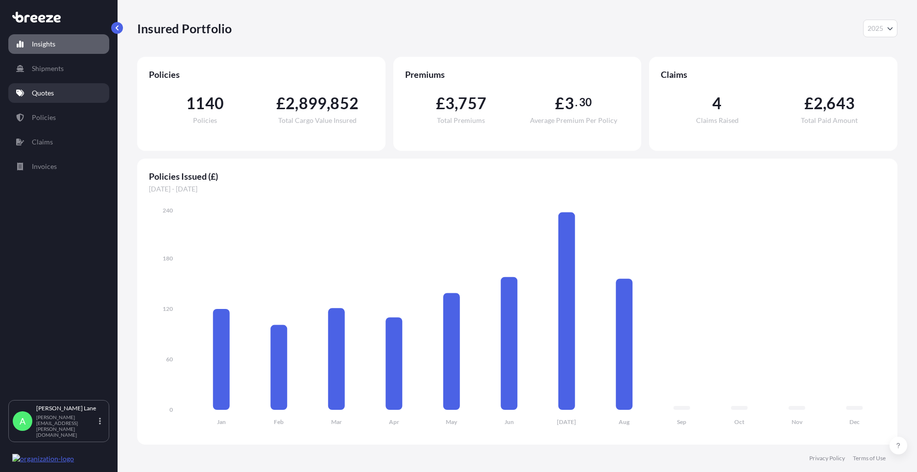
click at [39, 93] on p "Quotes" at bounding box center [43, 93] width 22 height 10
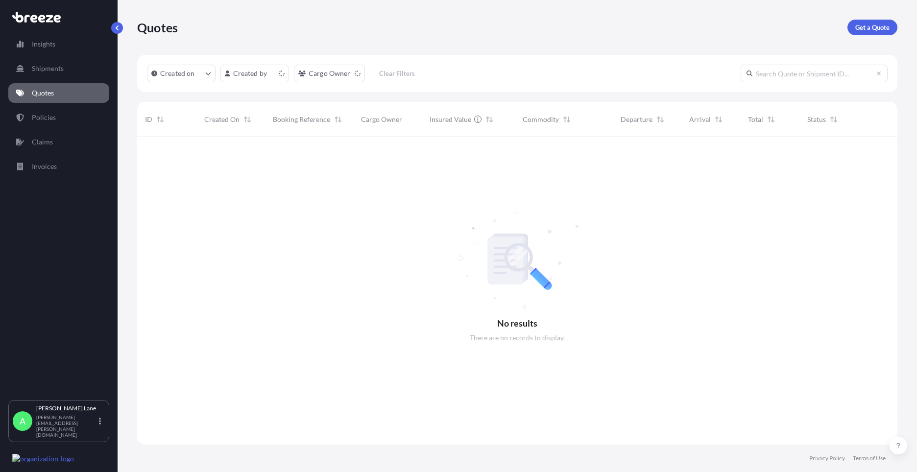
scroll to position [306, 753]
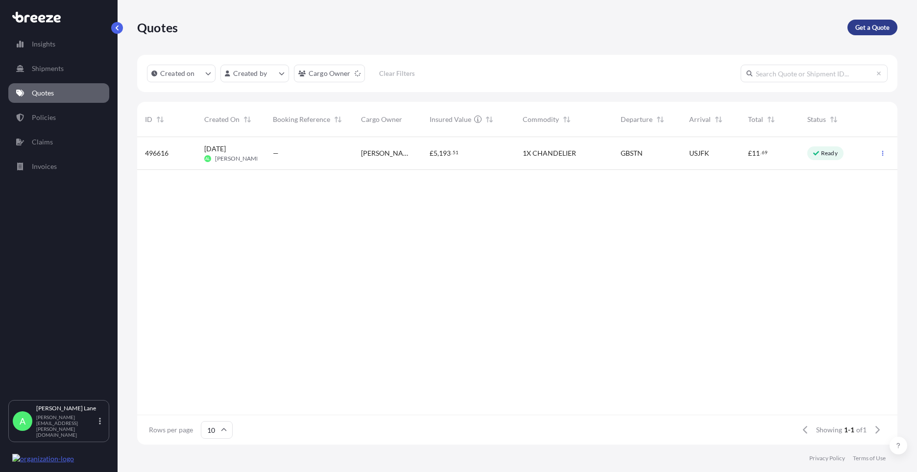
click at [871, 33] on link "Get a Quote" at bounding box center [872, 28] width 50 height 16
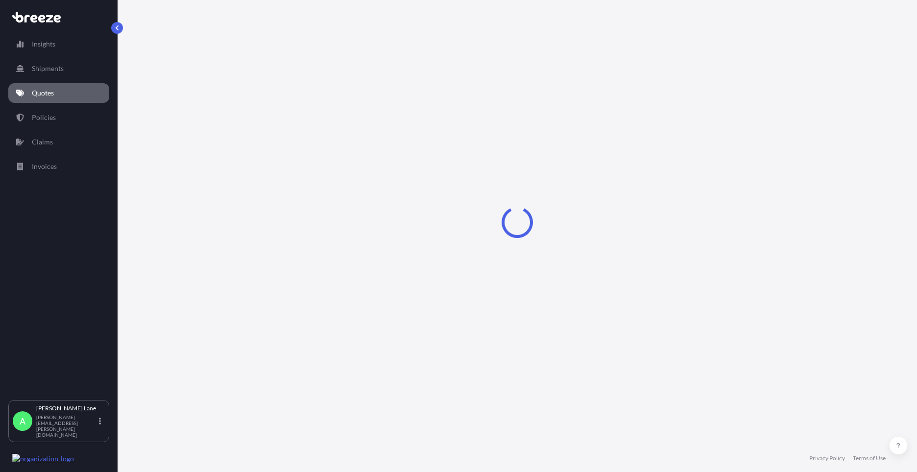
select select "Road"
select select "1"
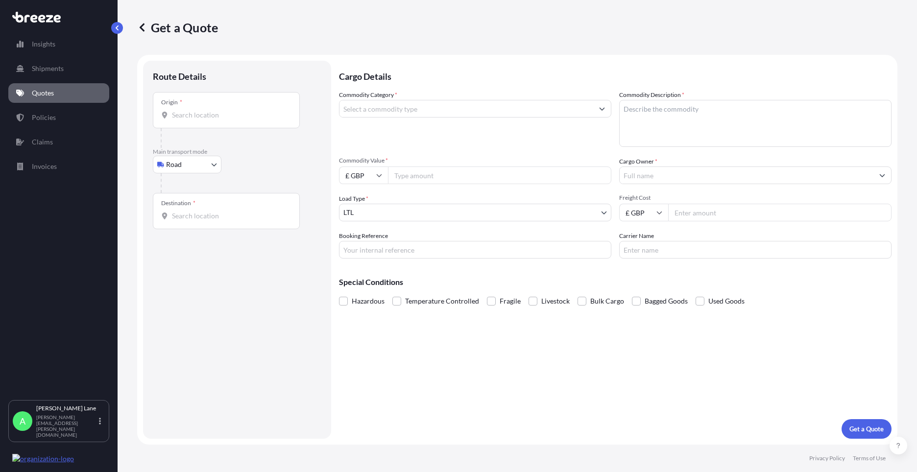
click at [181, 166] on body "Insights Shipments Quotes Policies Claims Invoices A Adam Lane adam.lane@equato…" at bounding box center [458, 236] width 917 height 472
click at [180, 206] on span "Air" at bounding box center [176, 208] width 10 height 10
select select "Air"
click at [238, 109] on div "Place of loading" at bounding box center [226, 114] width 147 height 36
click at [238, 114] on input "Place of loading" at bounding box center [230, 119] width 116 height 10
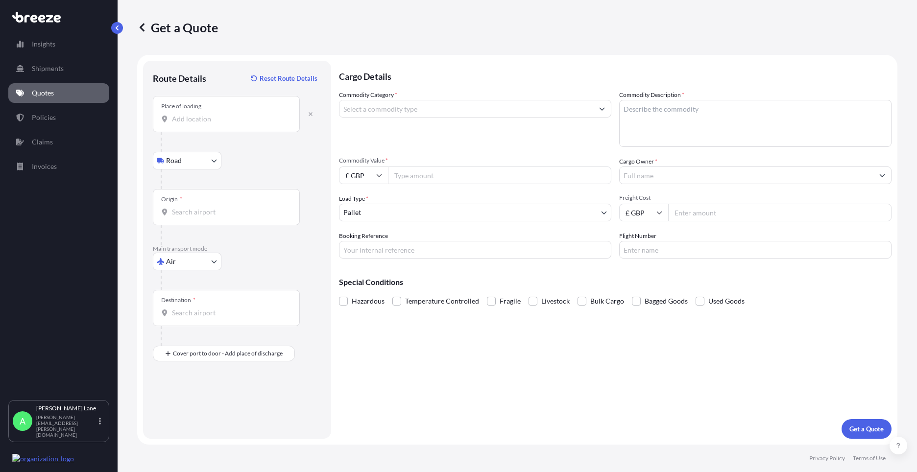
drag, startPoint x: 229, startPoint y: 127, endPoint x: 221, endPoint y: 102, distance: 25.6
click at [216, 99] on div "Place of loading" at bounding box center [226, 114] width 147 height 36
click at [230, 115] on input "Place of loading" at bounding box center [230, 119] width 116 height 10
paste input "TW12 2NP"
type input "Hampton TW12 2NP, UK"
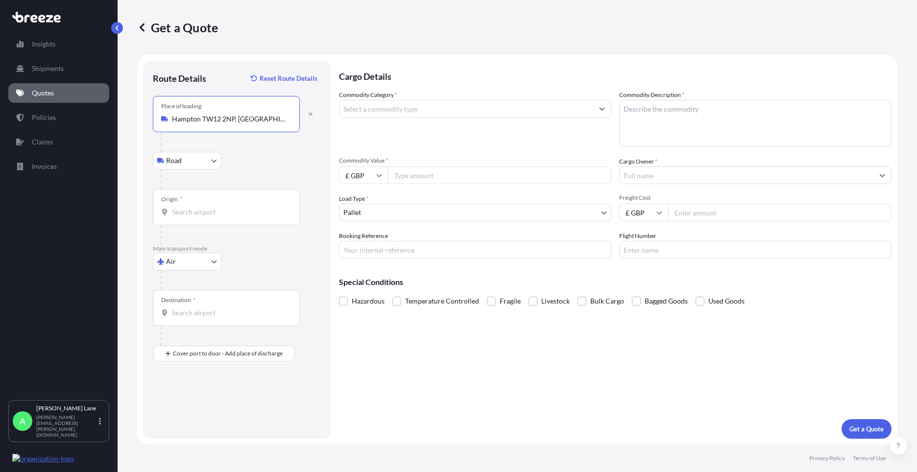
click at [231, 199] on div "Origin *" at bounding box center [226, 207] width 147 height 36
click at [231, 207] on input "Origin *" at bounding box center [230, 212] width 116 height 10
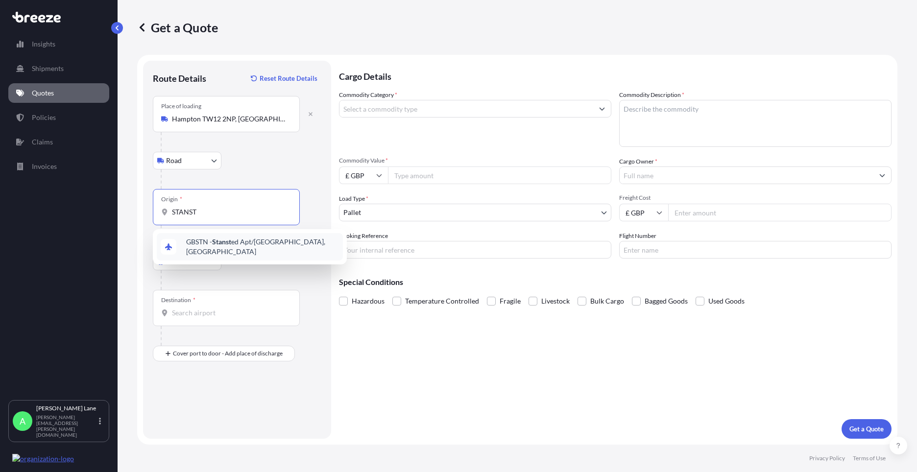
click at [222, 252] on div "GBSTN - Stanst ed Apt/London, United Kingdom" at bounding box center [250, 246] width 186 height 27
type input "GBSTN - Stansted Apt/London, United Kingdom"
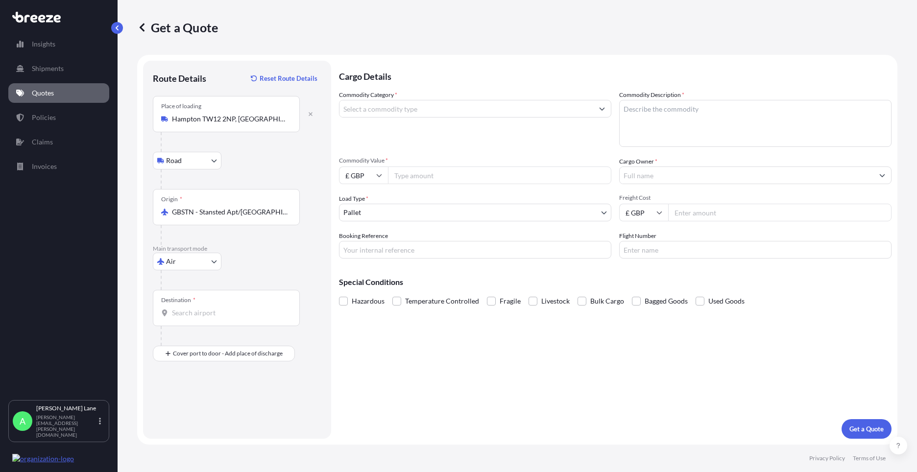
click at [231, 304] on div "Destination *" at bounding box center [226, 308] width 147 height 36
click at [231, 308] on input "Destination *" at bounding box center [230, 313] width 116 height 10
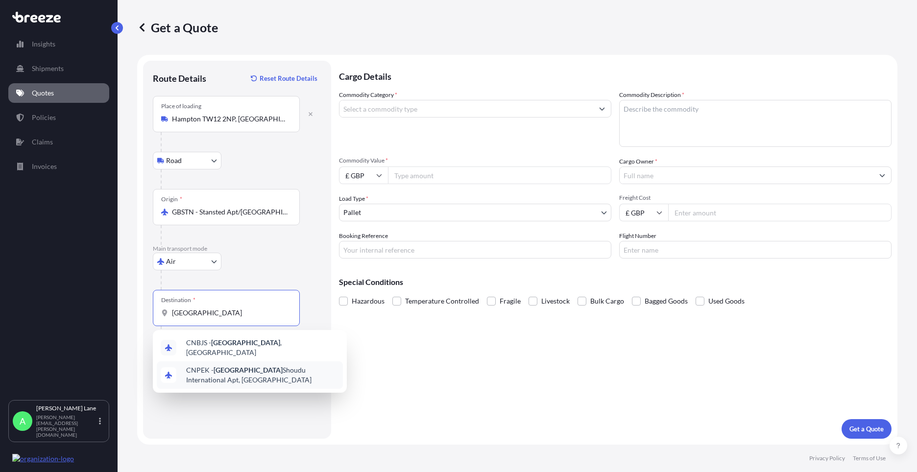
click at [226, 361] on div "CNPEK - Beijing Shoudu International Apt, China" at bounding box center [250, 374] width 186 height 27
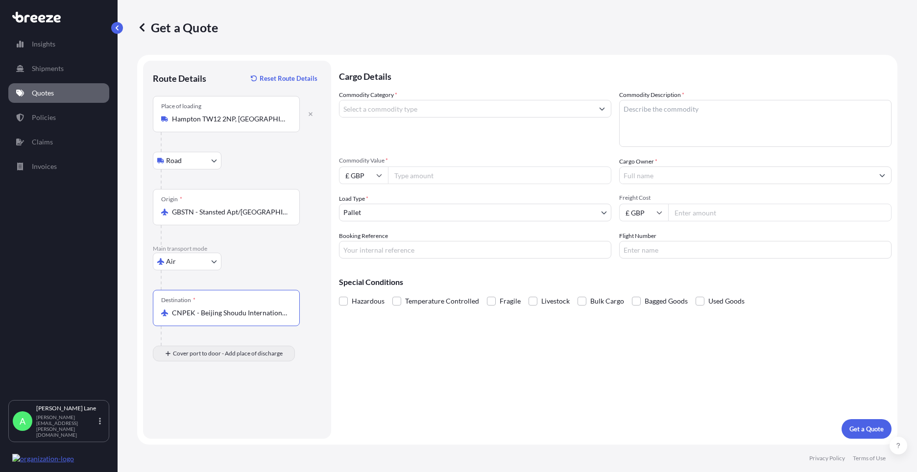
type input "CNPEK - Beijing Shoudu International Apt, China"
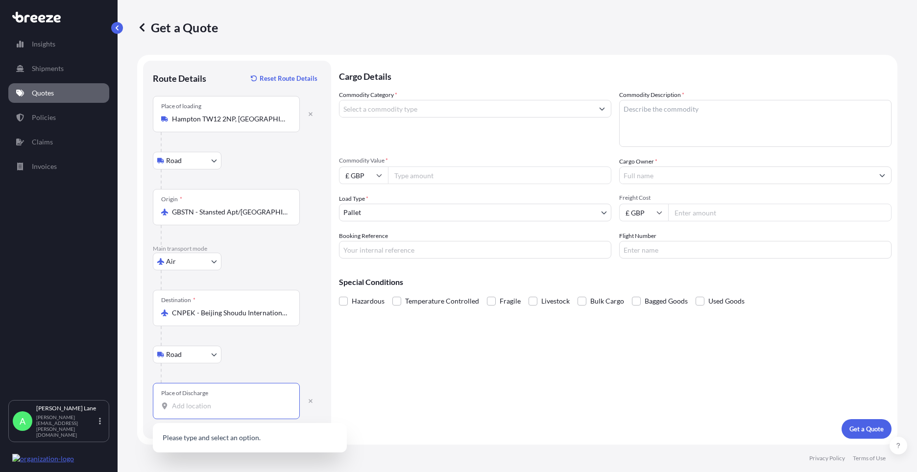
click at [217, 404] on input "Place of Discharge" at bounding box center [230, 406] width 116 height 10
click at [209, 403] on input "Place of Discharge" at bounding box center [230, 406] width 116 height 10
paste input "Dalian"
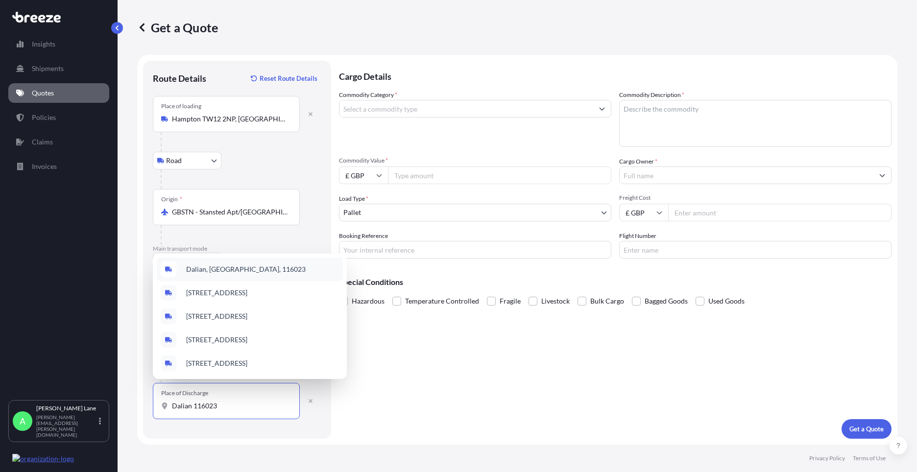
click at [235, 264] on span "Dalian, China, 116023" at bounding box center [246, 269] width 120 height 10
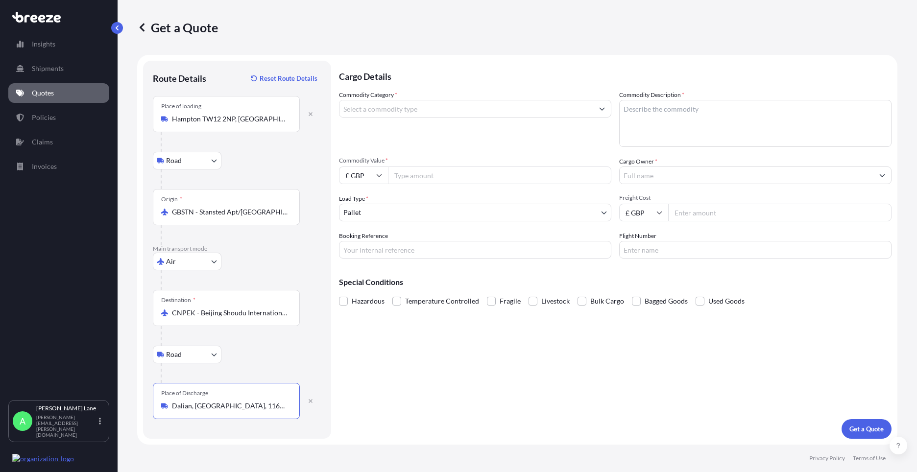
type input "Dalian, China, 116023"
click at [394, 111] on input "Commodity Category *" at bounding box center [466, 109] width 254 height 18
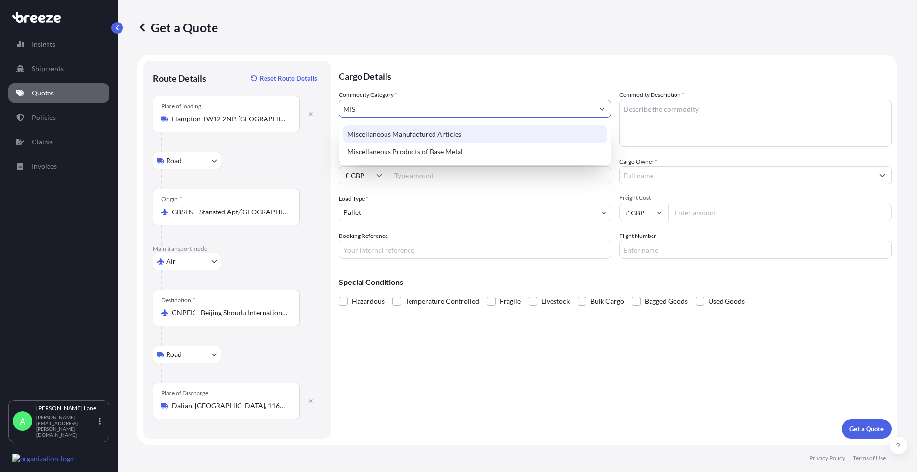
click at [405, 138] on div "Miscellaneous Manufactured Articles" at bounding box center [475, 134] width 264 height 18
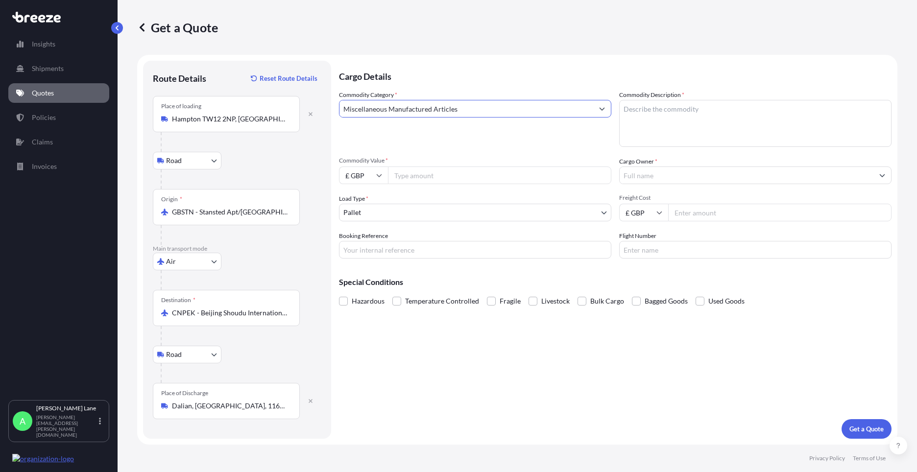
type input "Miscellaneous Manufactured Articles"
click at [412, 167] on input "Commodity Value *" at bounding box center [499, 176] width 223 height 18
type input "240"
click at [460, 210] on body "140 options available. 75 options available. 23 options available. 2 options av…" at bounding box center [458, 236] width 917 height 472
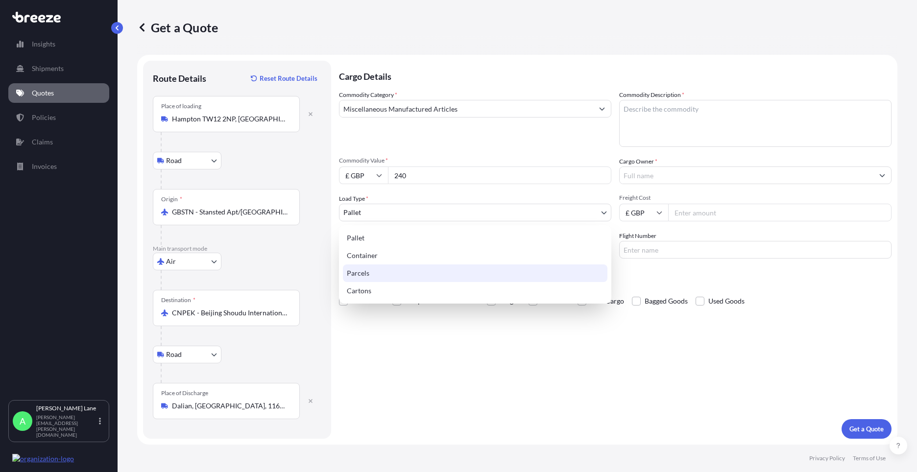
click at [405, 269] on div "Parcels" at bounding box center [475, 273] width 264 height 18
select select "3"
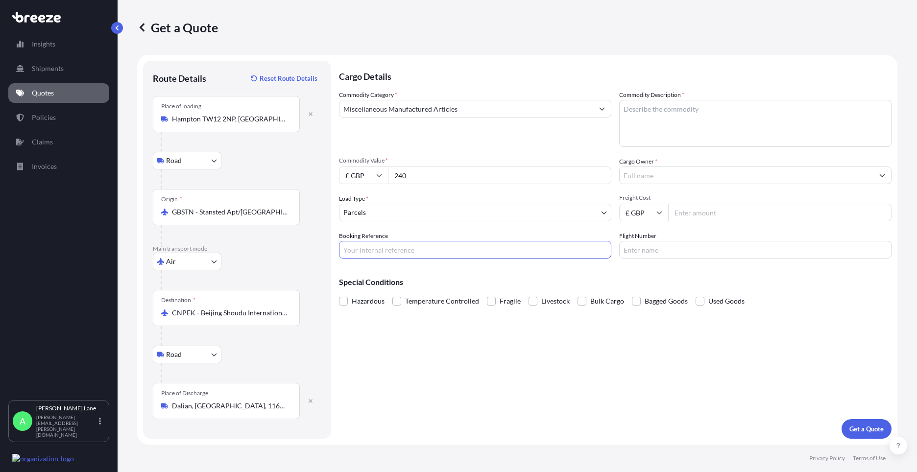
drag, startPoint x: 430, startPoint y: 248, endPoint x: 335, endPoint y: 405, distance: 183.3
click at [430, 248] on input "Booking Reference" at bounding box center [475, 250] width 272 height 18
paste input "1891854"
type input "1891854"
click at [659, 127] on textarea "Commodity Description *" at bounding box center [755, 123] width 272 height 47
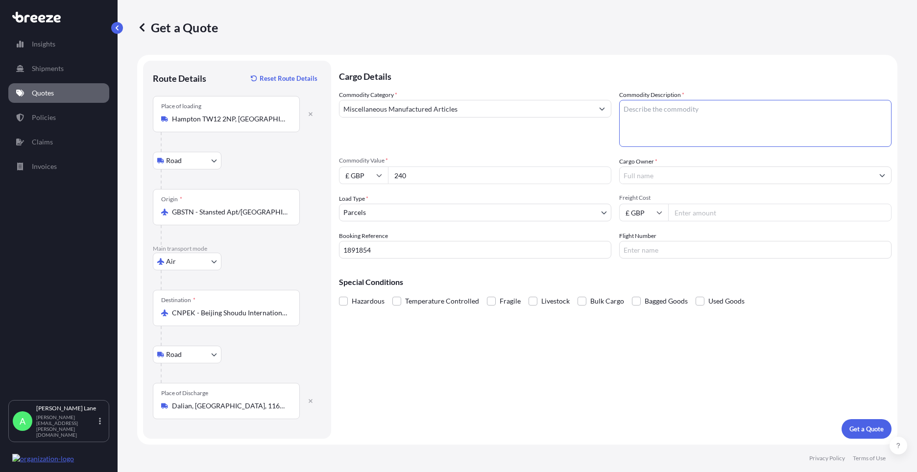
paste textarea "IN WALL AMP"
type textarea "IN WALL AMP"
click at [667, 175] on input "Cargo Owner *" at bounding box center [747, 176] width 254 height 18
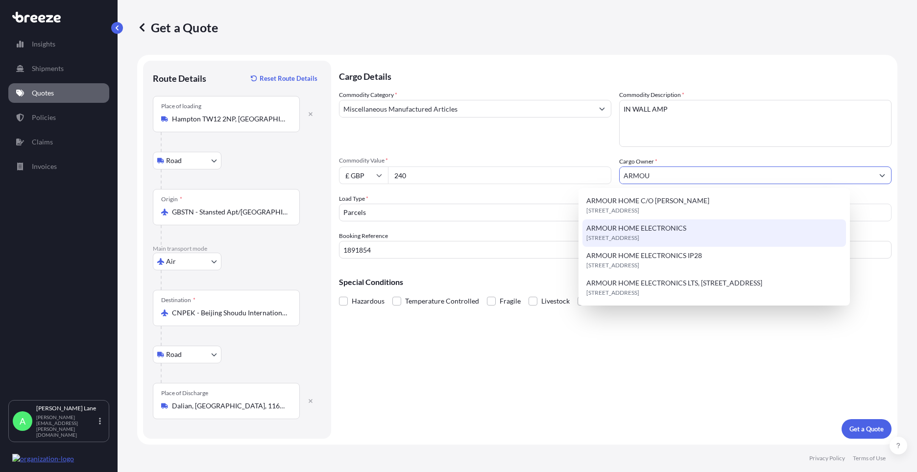
click at [639, 238] on span "[STREET_ADDRESS]" at bounding box center [612, 238] width 53 height 10
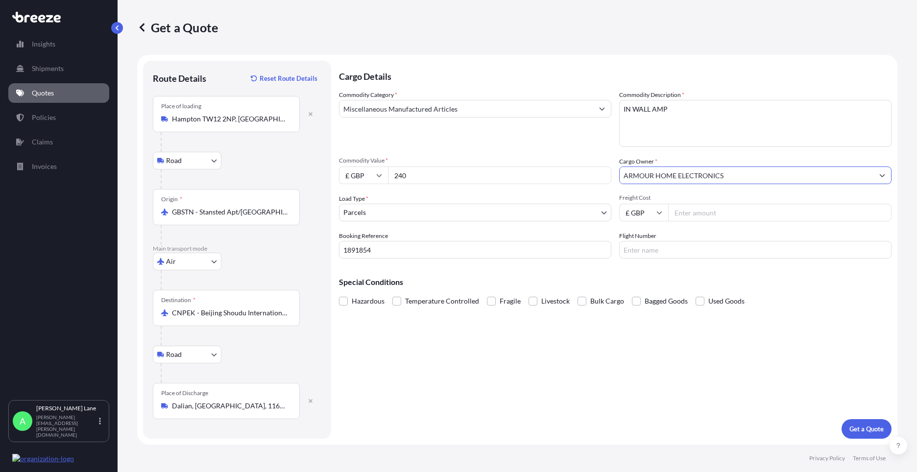
type input "ARMOUR HOME ELECTRONICS"
click at [710, 216] on input "Freight Cost" at bounding box center [779, 213] width 223 height 18
type input "63.86"
click at [653, 251] on input "Flight Number" at bounding box center [755, 250] width 272 height 18
type input "FEDEX"
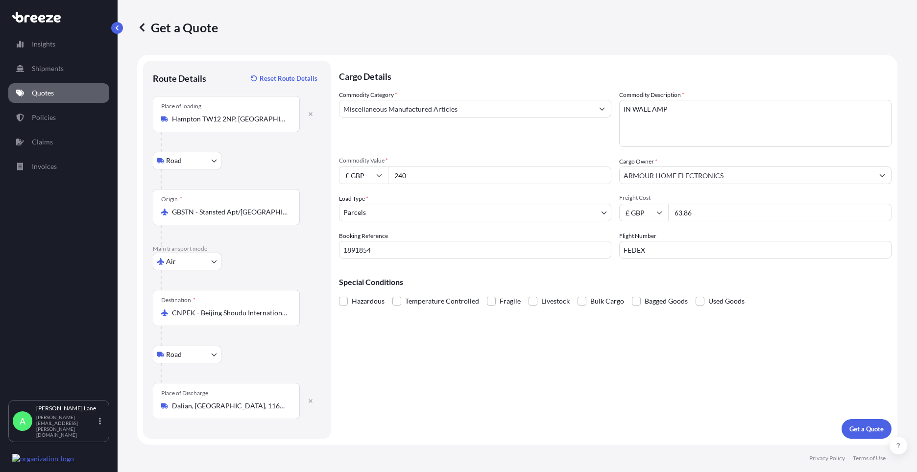
click at [512, 319] on div "Cargo Details Commodity Category * Miscellaneous Manufactured Articles Commodit…" at bounding box center [615, 250] width 552 height 378
click at [865, 424] on button "Get a Quote" at bounding box center [866, 429] width 50 height 20
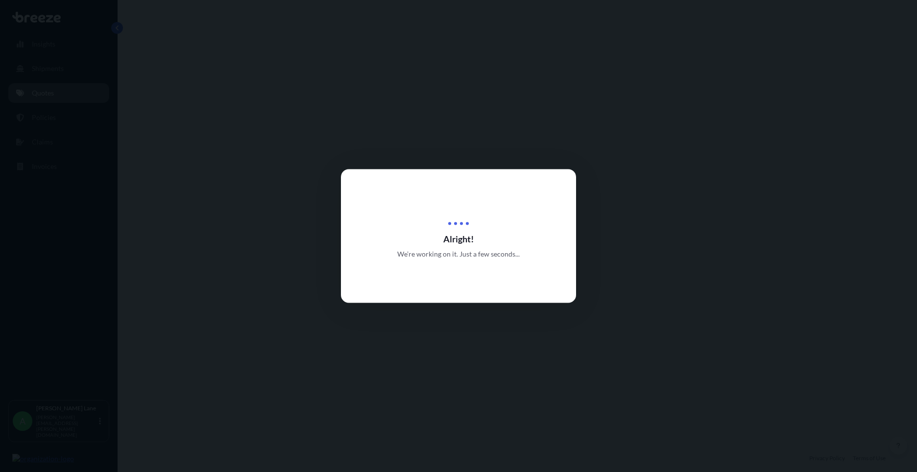
select select "Road"
select select "Air"
select select "Road"
select select "3"
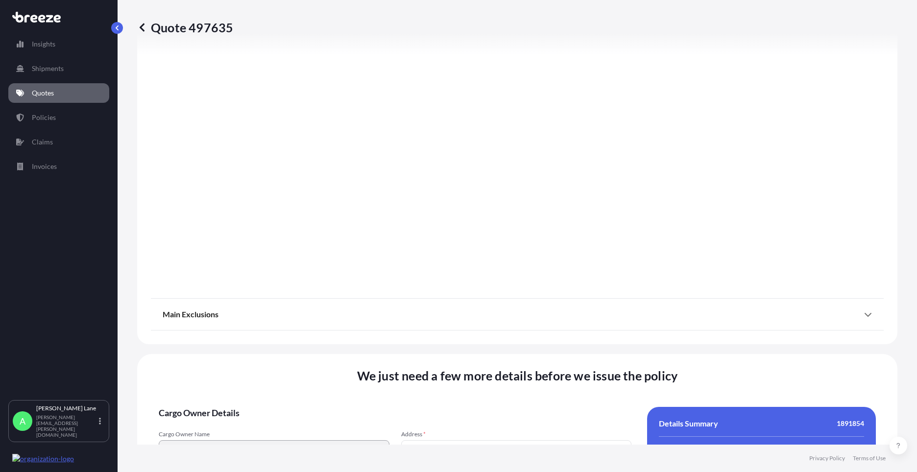
scroll to position [1276, 0]
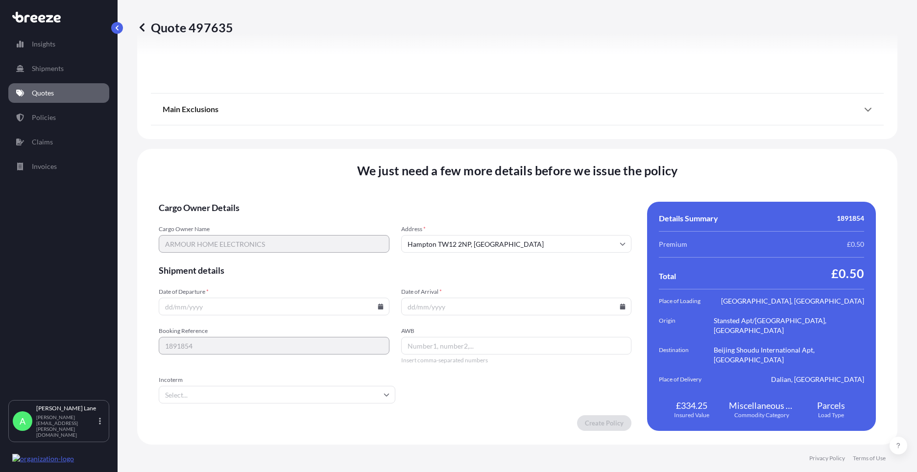
click at [384, 392] on icon at bounding box center [387, 395] width 6 height 6
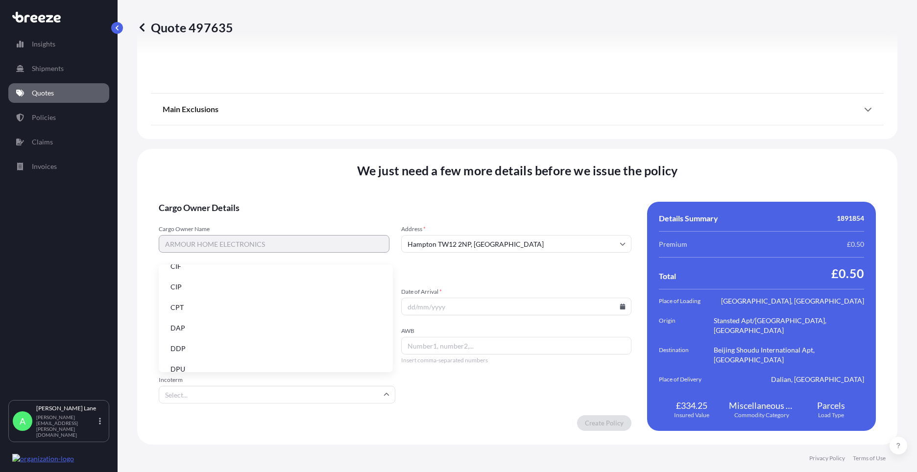
scroll to position [49, 0]
click at [239, 336] on li "DDP" at bounding box center [276, 331] width 226 height 19
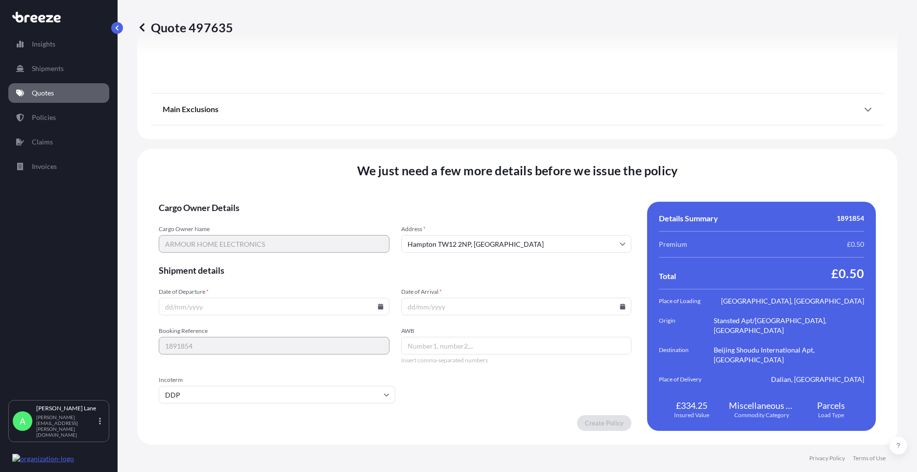
click at [378, 306] on icon at bounding box center [381, 307] width 6 height 6
click at [252, 258] on button "27" at bounding box center [250, 257] width 16 height 16
type input "[DATE]"
click at [620, 305] on icon at bounding box center [622, 307] width 5 height 6
click at [533, 257] on button "29" at bounding box center [536, 257] width 16 height 16
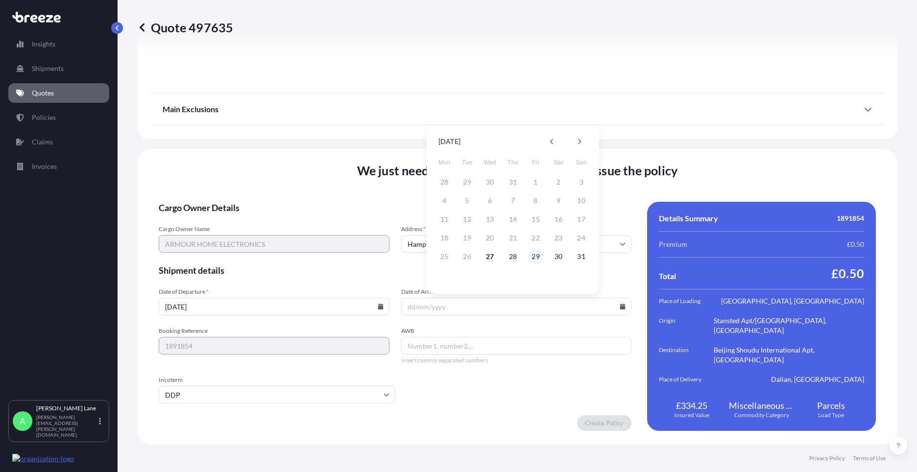
type input "[DATE]"
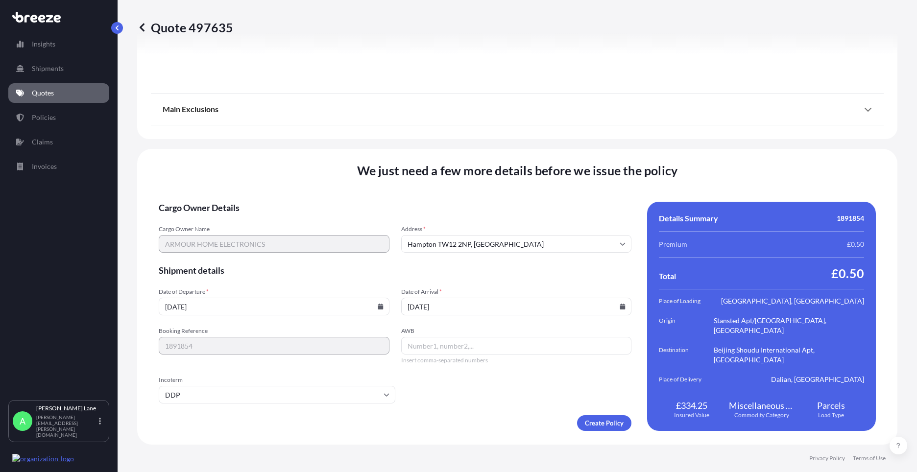
click at [459, 346] on input "AWB" at bounding box center [516, 346] width 231 height 18
paste input "392563072831"
type input "392563072831"
click at [598, 431] on div "We just need a few more details before we issue the policy Cargo Owner Details …" at bounding box center [517, 297] width 760 height 296
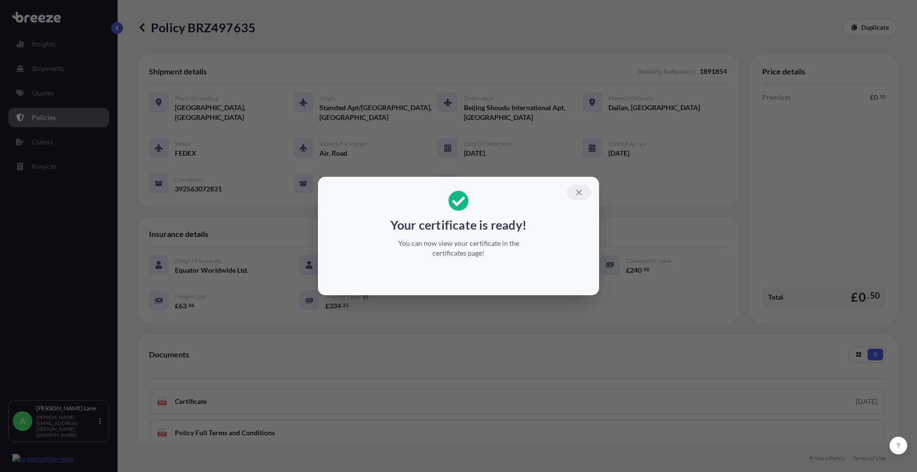
click at [579, 193] on icon "button" at bounding box center [579, 192] width 9 height 9
